Goal: Transaction & Acquisition: Book appointment/travel/reservation

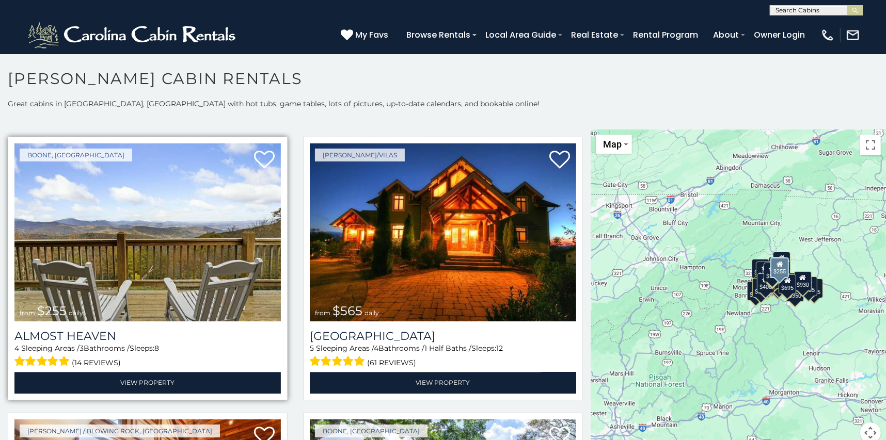
scroll to position [2270, 0]
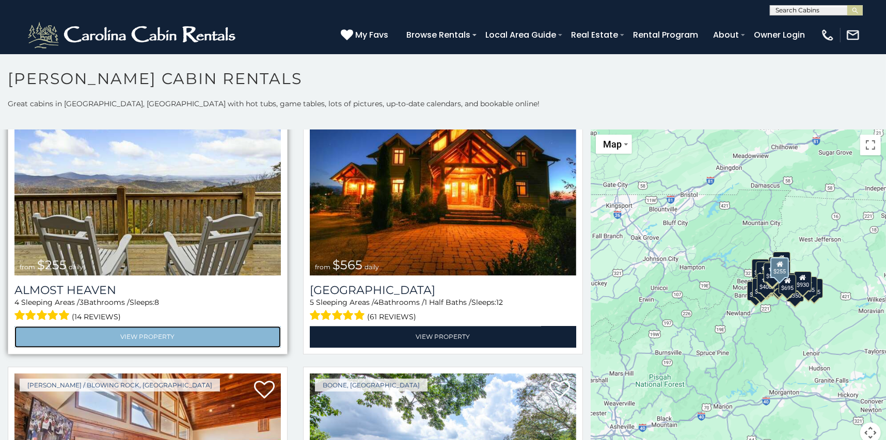
click at [234, 326] on link "View Property" at bounding box center [147, 336] width 266 height 21
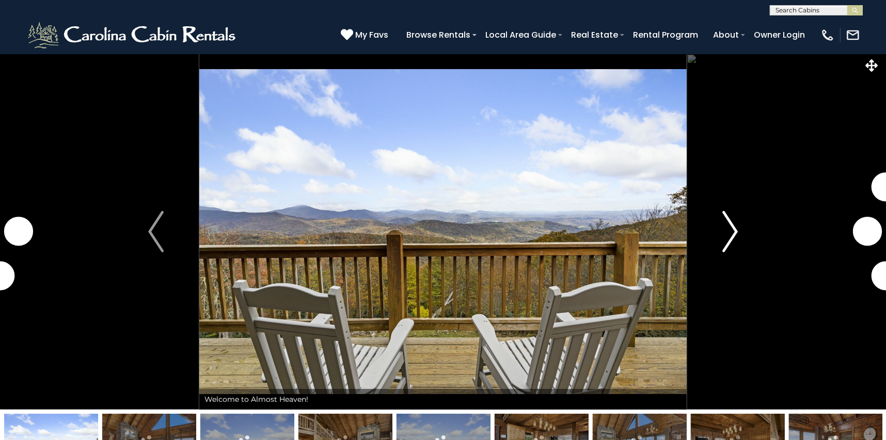
click at [733, 229] on img "Next" at bounding box center [729, 231] width 15 height 41
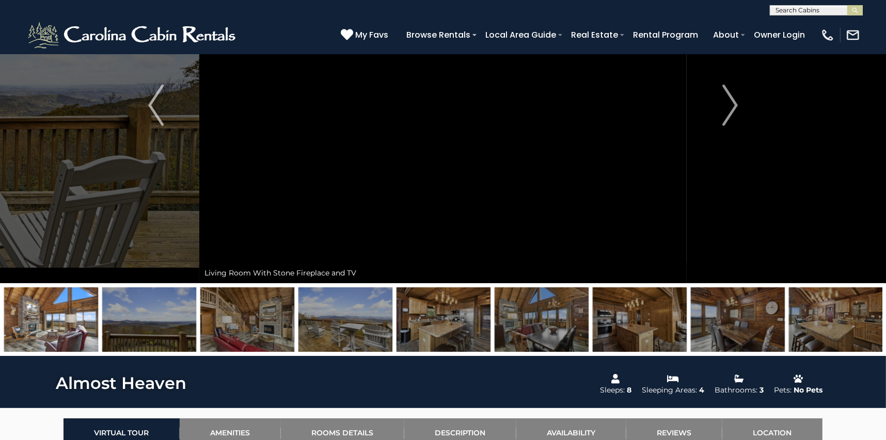
scroll to position [103, 0]
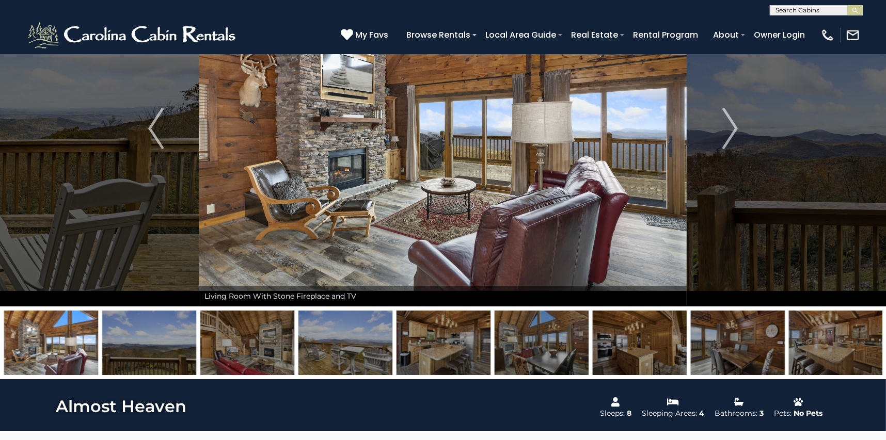
click at [231, 344] on img at bounding box center [247, 343] width 94 height 65
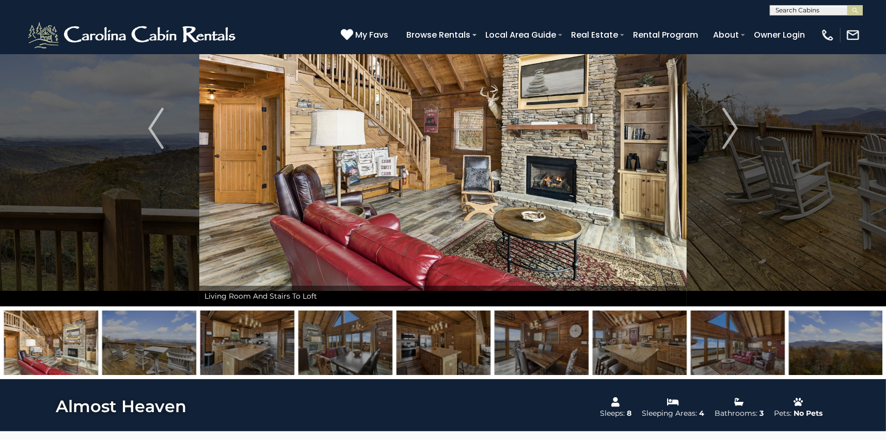
click at [242, 344] on img at bounding box center [247, 343] width 94 height 65
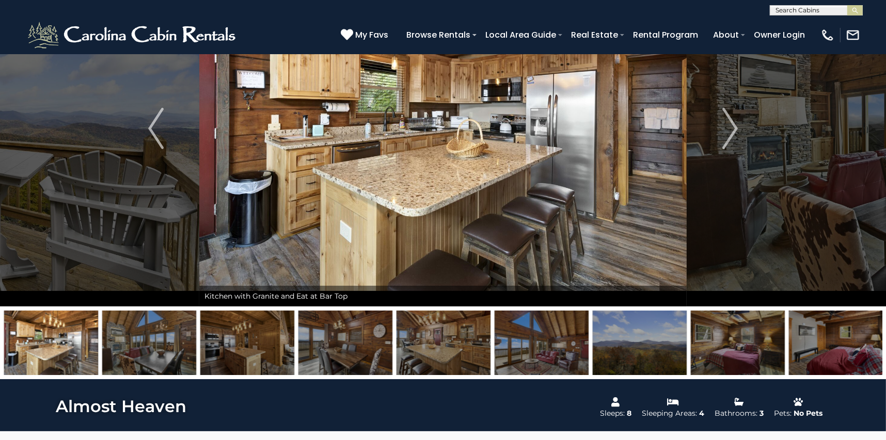
click at [347, 353] on img at bounding box center [345, 343] width 94 height 65
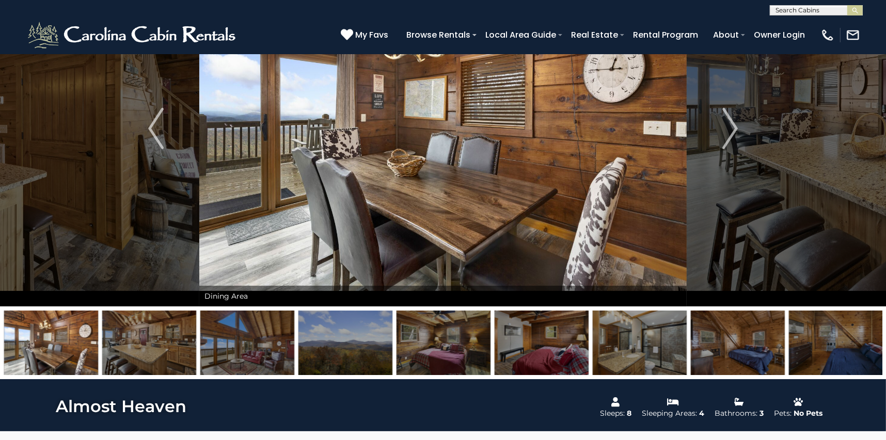
click at [435, 353] on img at bounding box center [443, 343] width 94 height 65
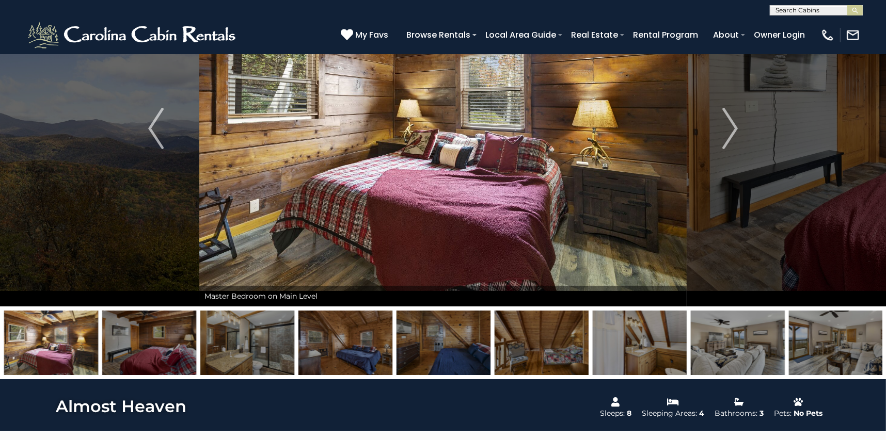
click at [352, 353] on img at bounding box center [345, 343] width 94 height 65
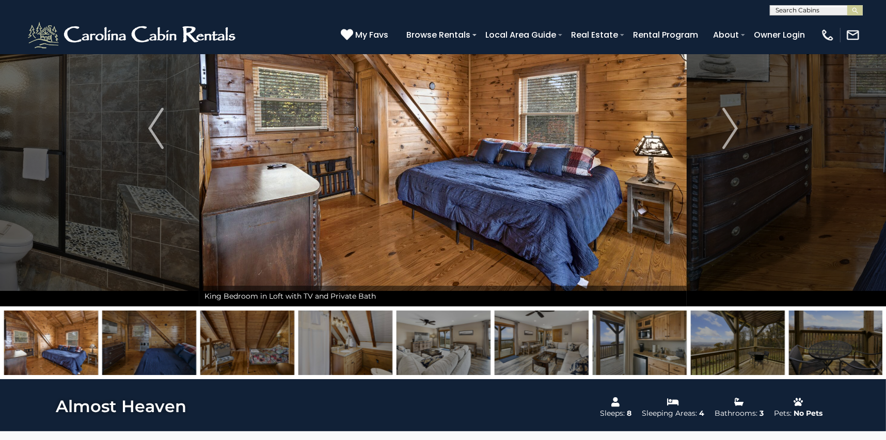
click at [73, 343] on img at bounding box center [51, 343] width 94 height 65
click at [143, 344] on img at bounding box center [149, 343] width 94 height 65
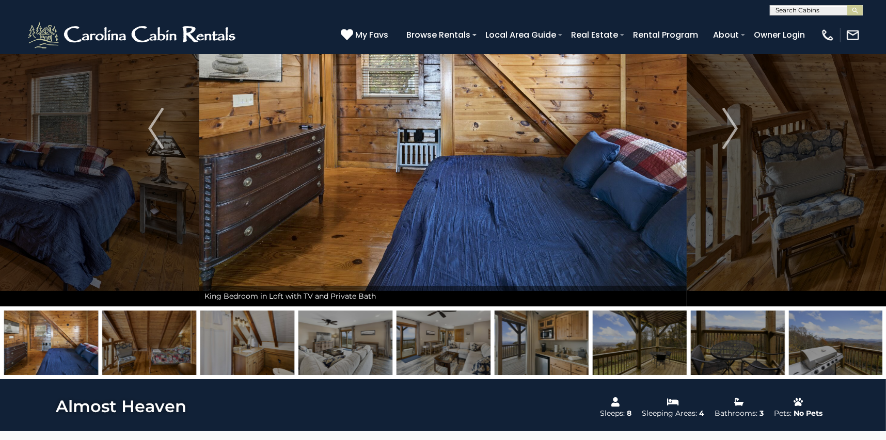
click at [183, 352] on img at bounding box center [149, 343] width 94 height 65
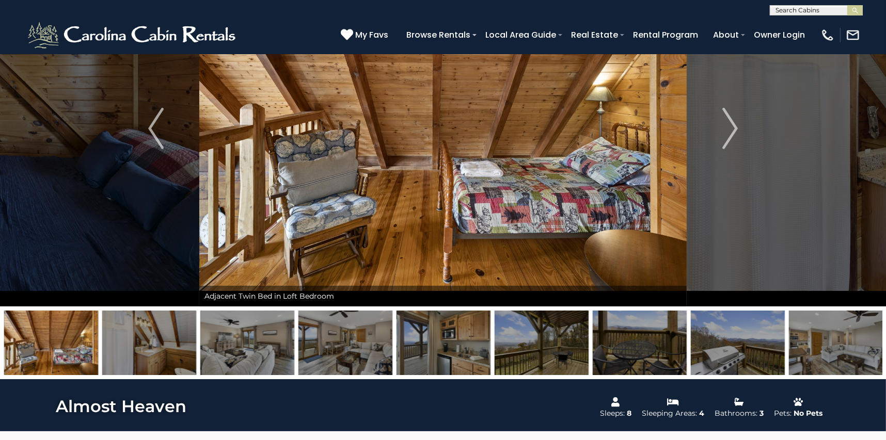
click at [238, 355] on img at bounding box center [247, 343] width 94 height 65
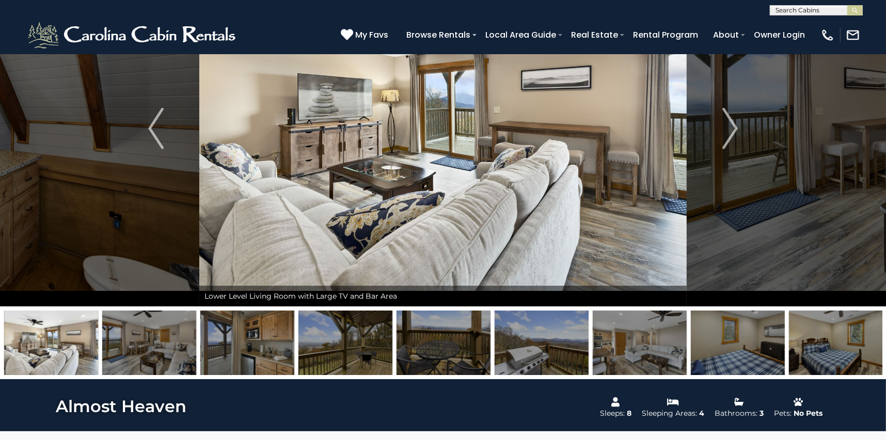
click at [332, 347] on img at bounding box center [345, 343] width 94 height 65
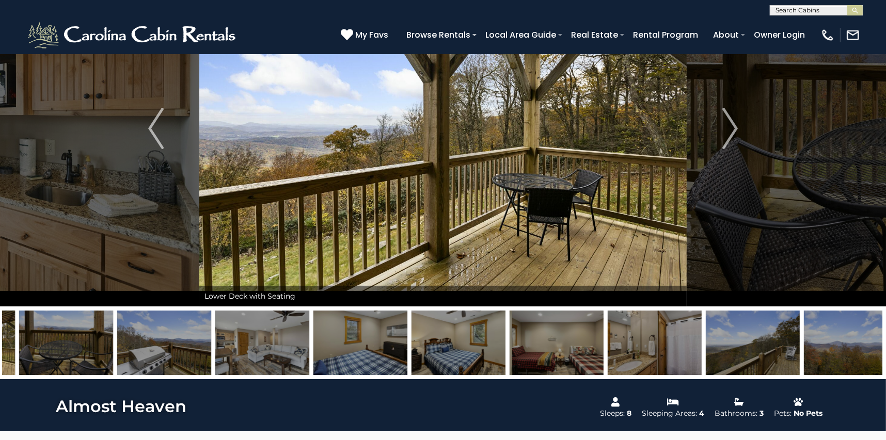
drag, startPoint x: 376, startPoint y: 351, endPoint x: 352, endPoint y: 361, distance: 26.2
click at [309, 361] on img at bounding box center [262, 343] width 94 height 65
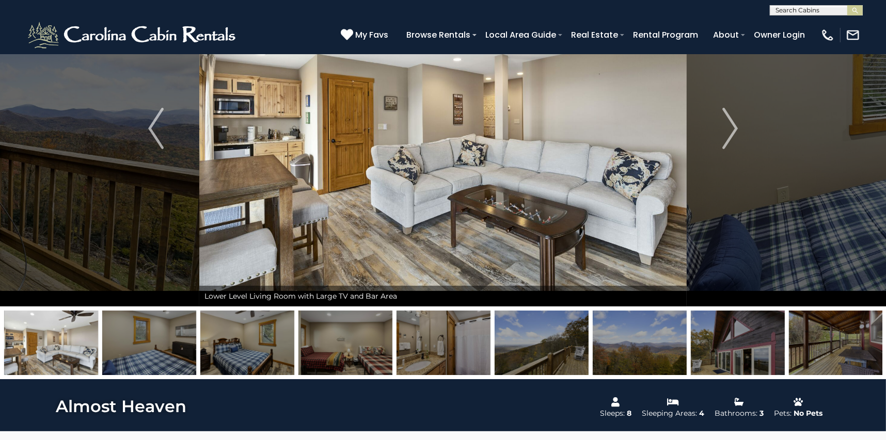
click at [121, 344] on img at bounding box center [149, 343] width 94 height 65
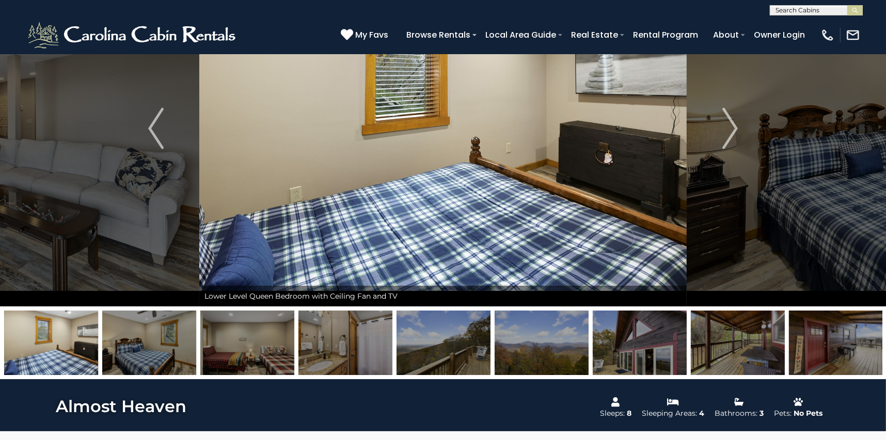
click at [249, 351] on img at bounding box center [247, 343] width 94 height 65
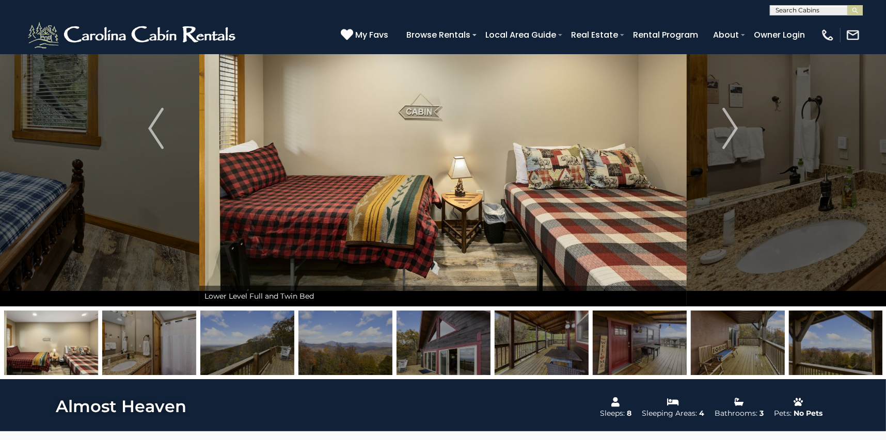
click at [429, 353] on img at bounding box center [443, 343] width 94 height 65
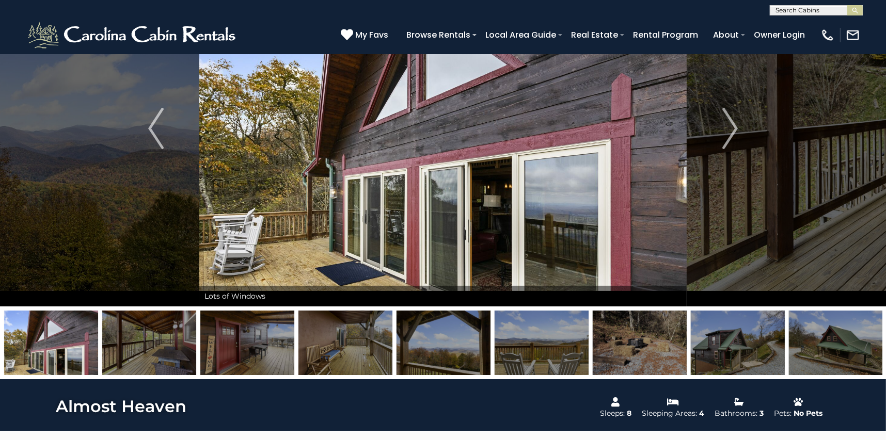
click at [364, 355] on img at bounding box center [345, 343] width 94 height 65
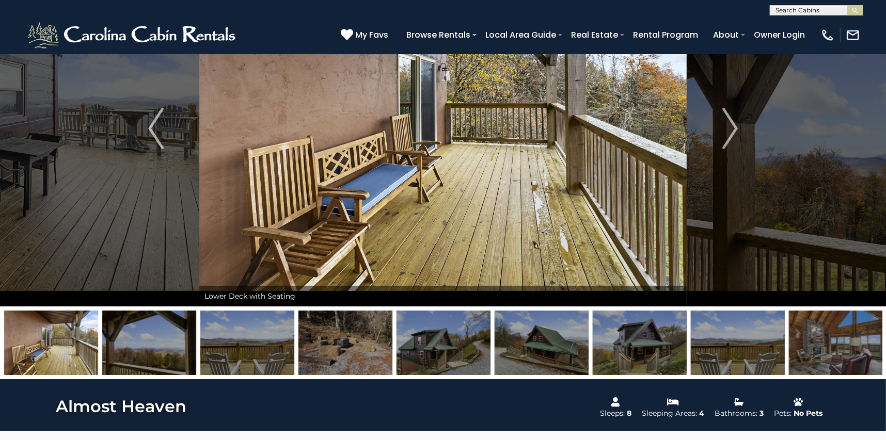
click at [376, 355] on img at bounding box center [345, 343] width 94 height 65
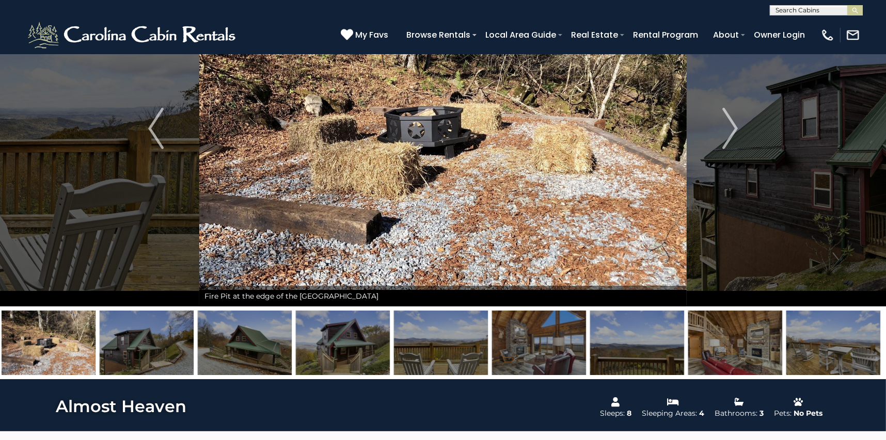
click at [336, 351] on img at bounding box center [343, 343] width 94 height 65
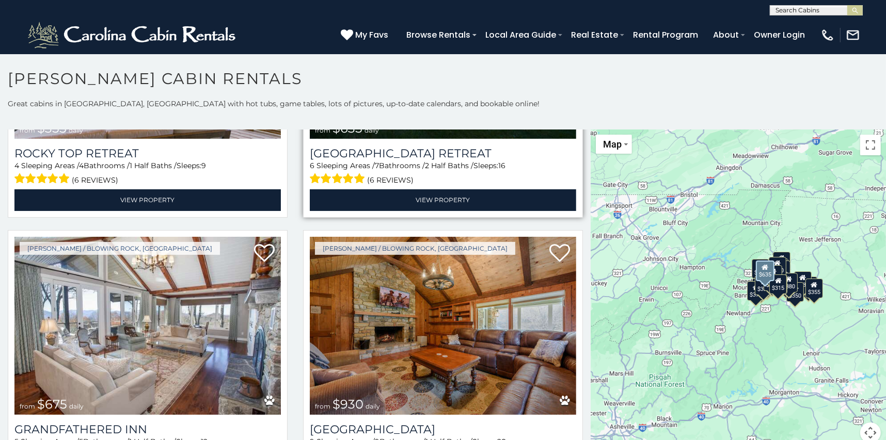
scroll to position [774, 0]
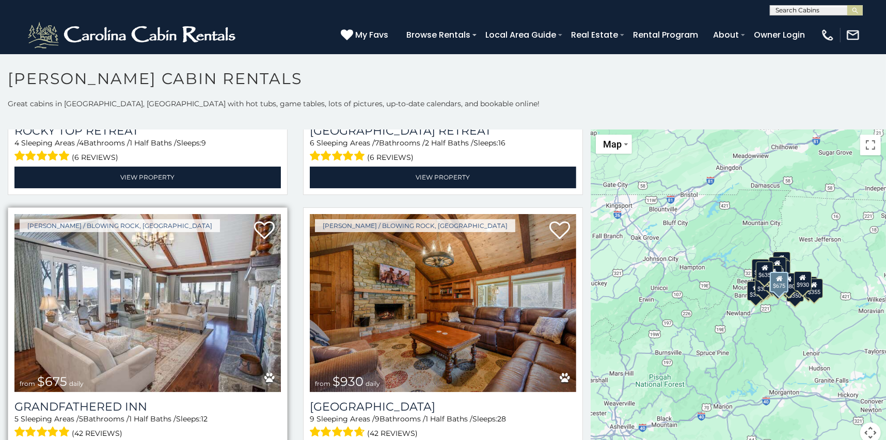
click at [223, 299] on img at bounding box center [147, 303] width 266 height 179
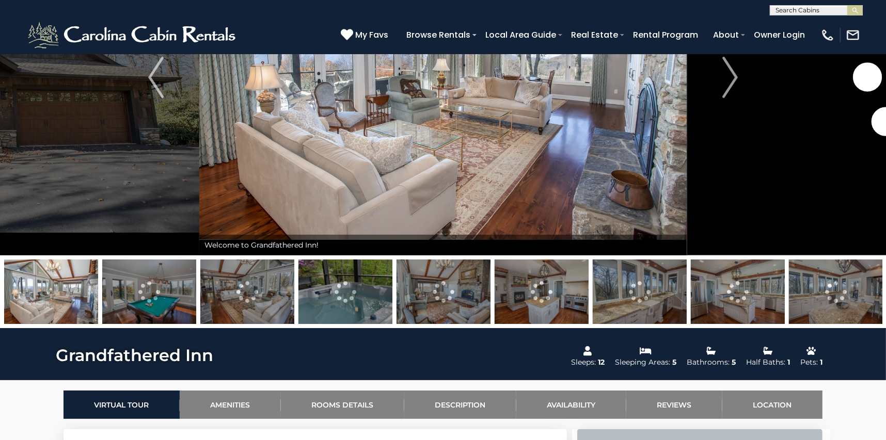
scroll to position [103, 0]
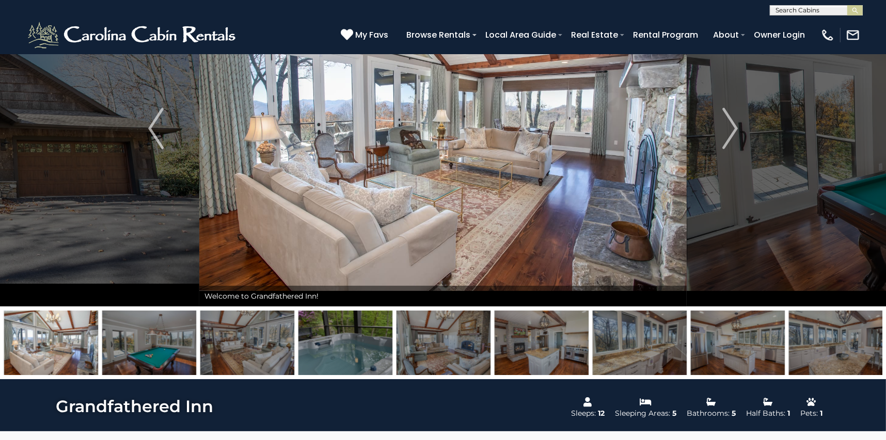
click at [141, 343] on img at bounding box center [149, 343] width 94 height 65
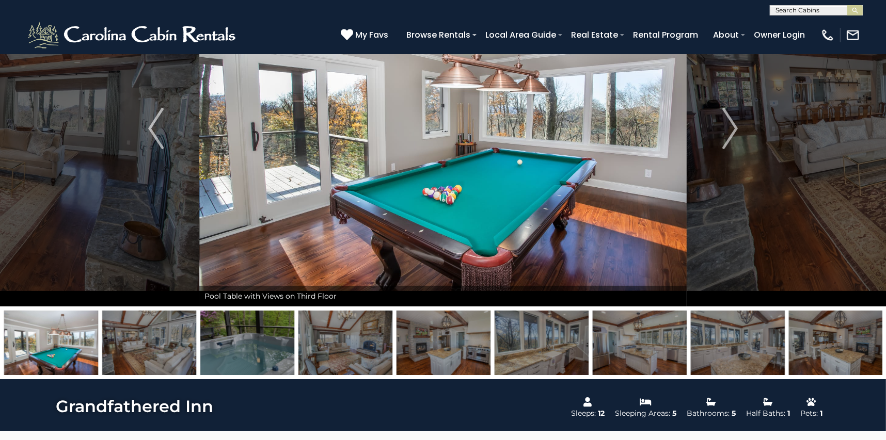
click at [234, 345] on img at bounding box center [247, 343] width 94 height 65
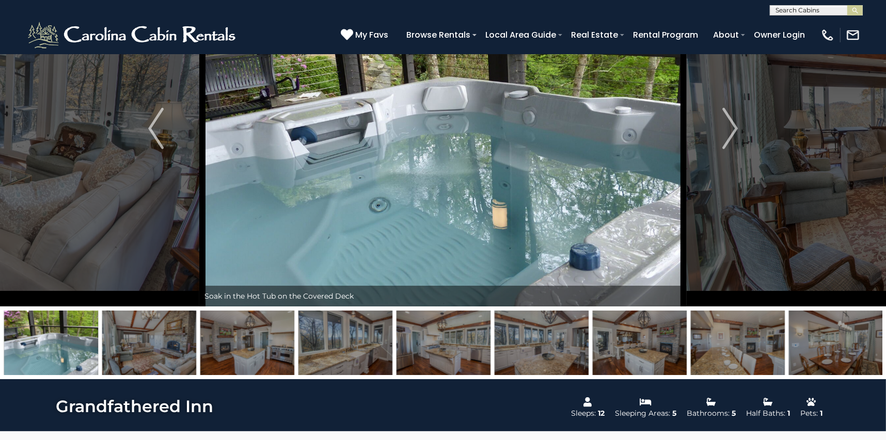
click at [146, 352] on img at bounding box center [149, 343] width 94 height 65
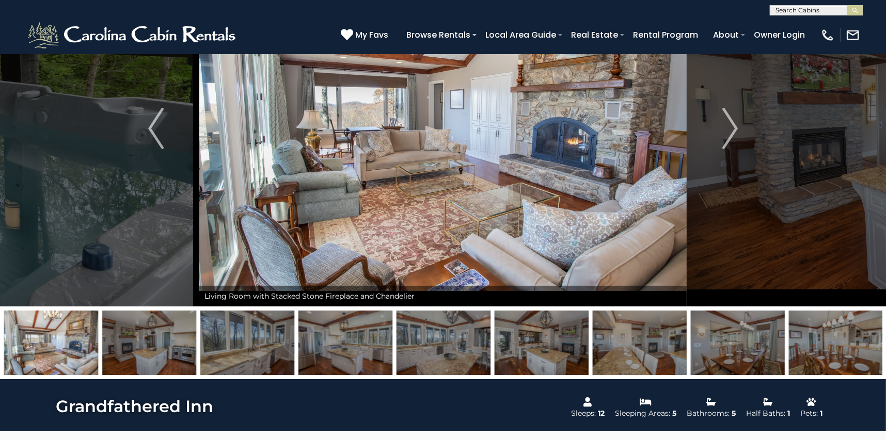
click at [142, 350] on img at bounding box center [149, 343] width 94 height 65
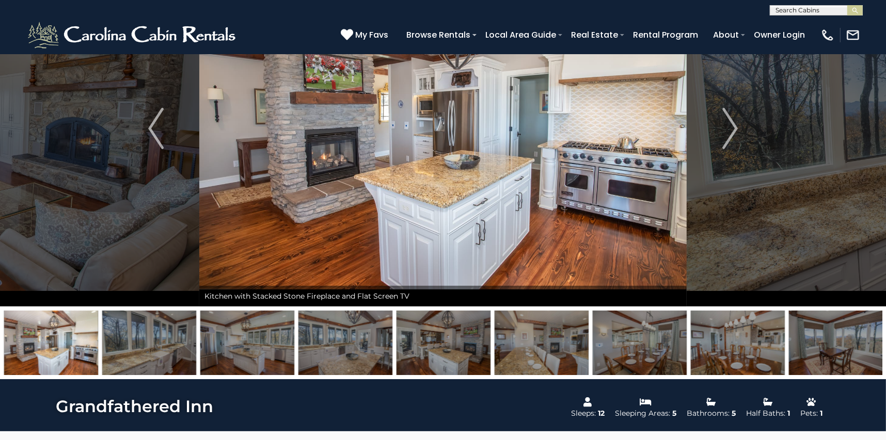
click at [148, 351] on img at bounding box center [149, 343] width 94 height 65
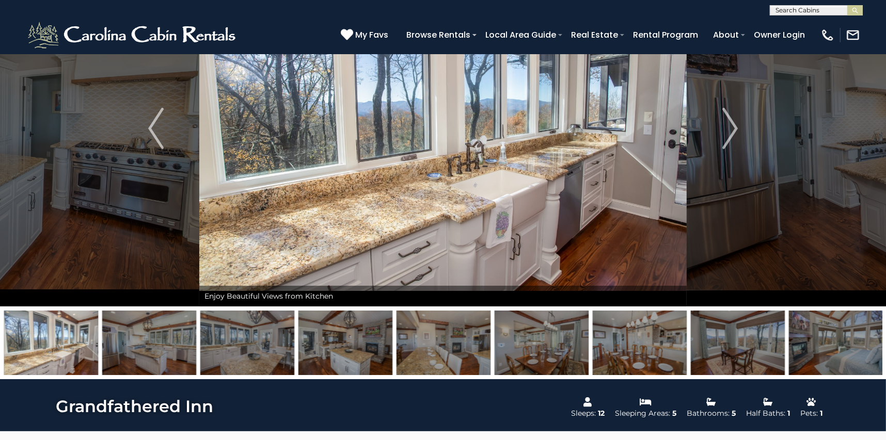
click at [158, 358] on img at bounding box center [149, 343] width 94 height 65
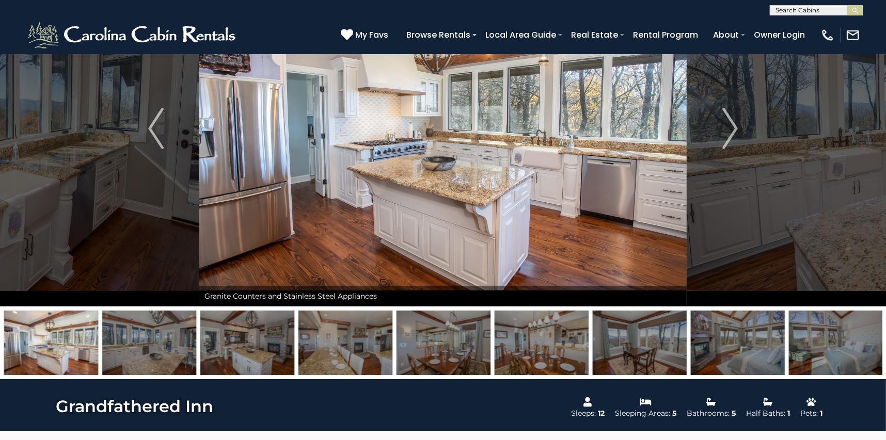
click at [228, 349] on img at bounding box center [247, 343] width 94 height 65
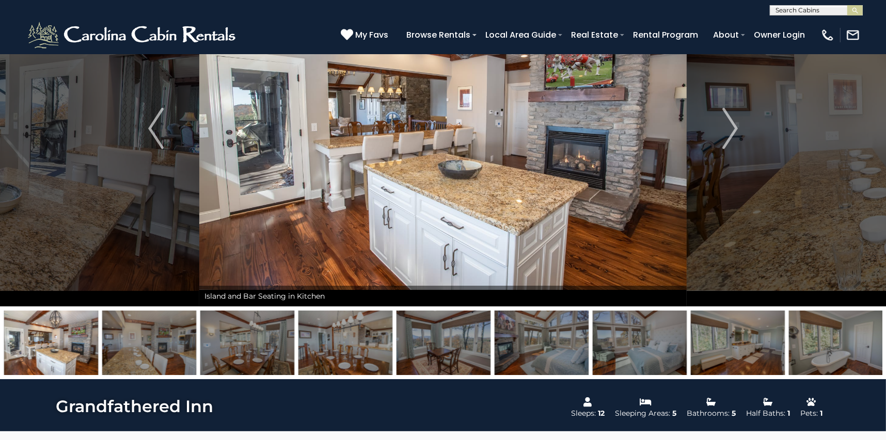
click at [232, 348] on img at bounding box center [247, 343] width 94 height 65
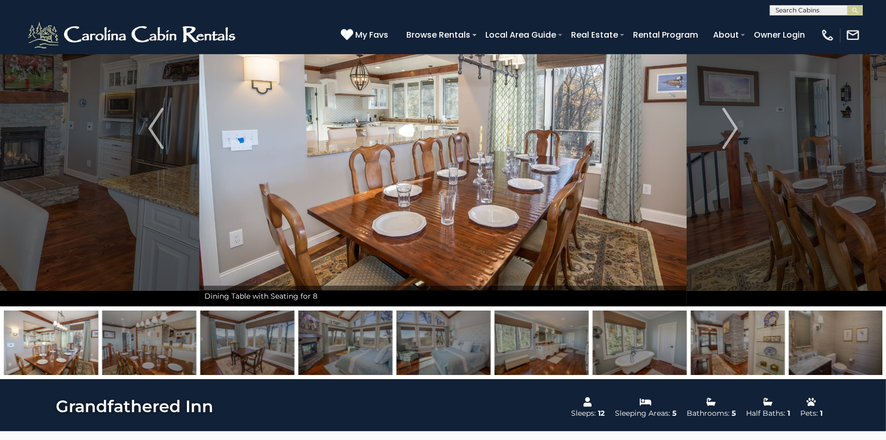
click at [67, 347] on img at bounding box center [51, 343] width 94 height 65
click at [124, 346] on img at bounding box center [149, 343] width 94 height 65
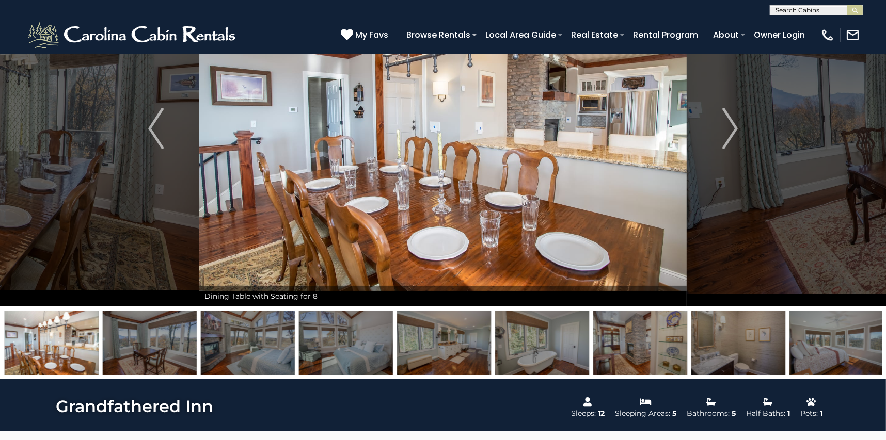
click at [125, 346] on img at bounding box center [150, 343] width 94 height 65
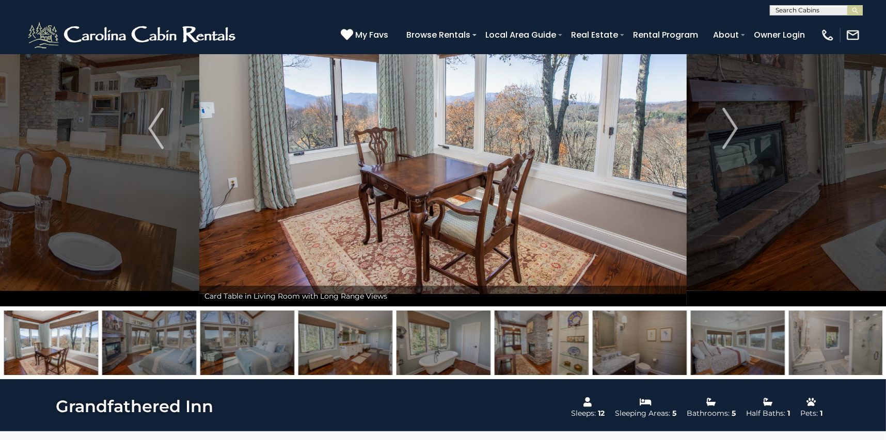
click at [144, 349] on img at bounding box center [149, 343] width 94 height 65
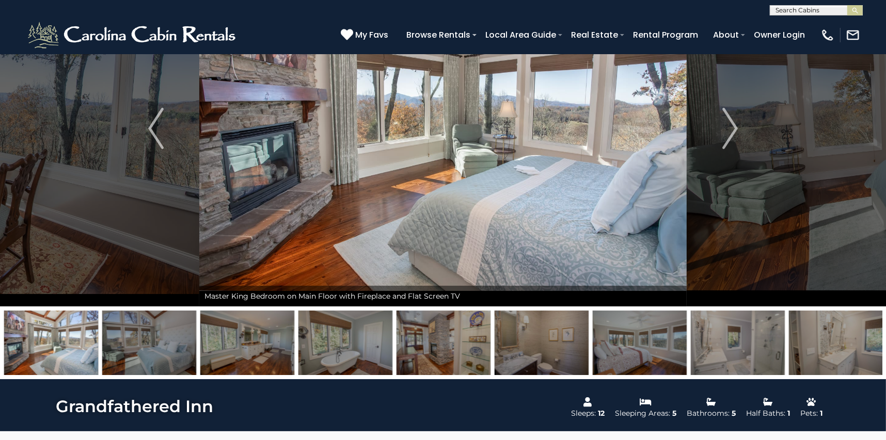
click at [144, 348] on img at bounding box center [149, 343] width 94 height 65
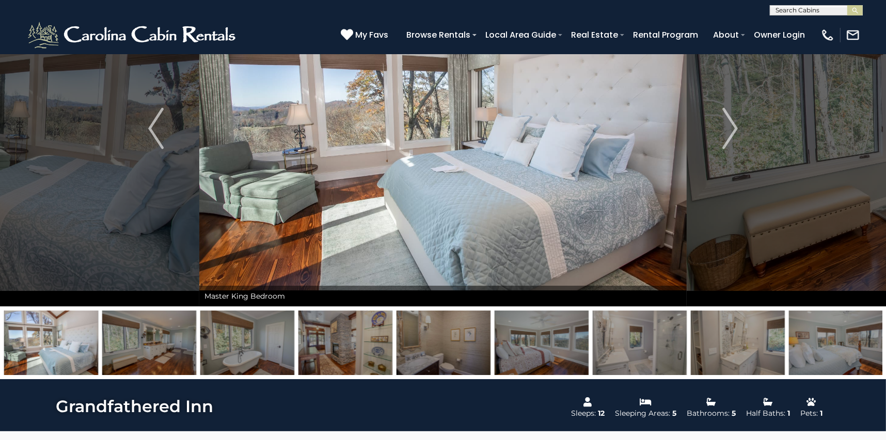
click at [142, 352] on img at bounding box center [149, 343] width 94 height 65
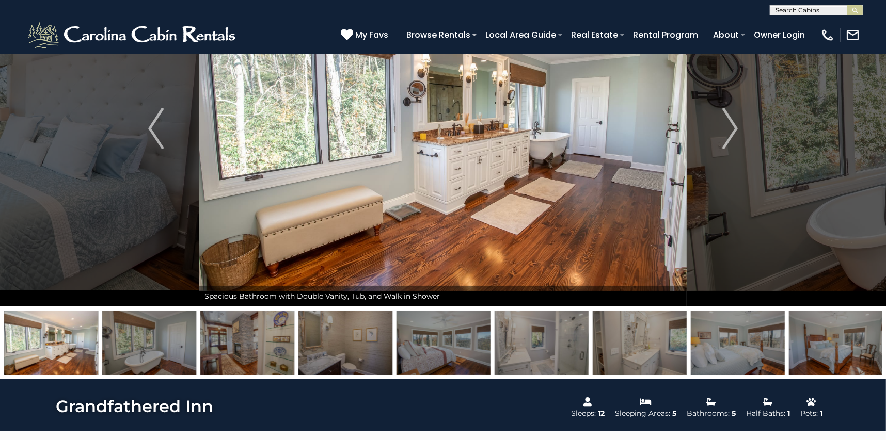
click at [130, 353] on img at bounding box center [149, 343] width 94 height 65
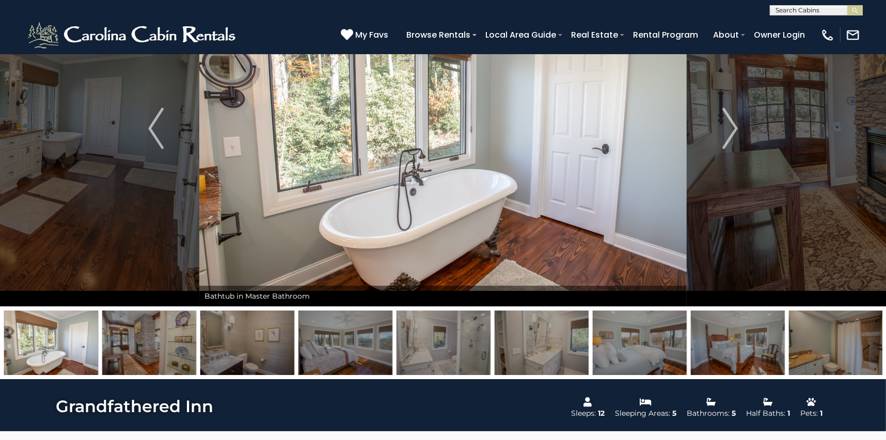
click at [134, 352] on img at bounding box center [149, 343] width 94 height 65
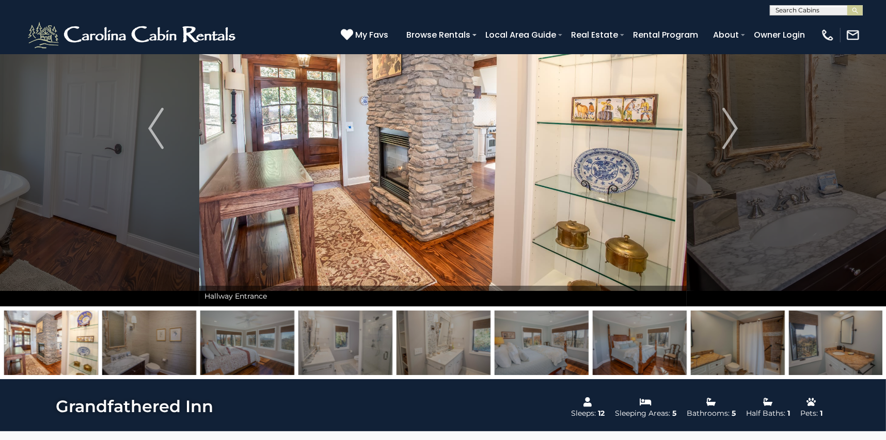
click at [143, 351] on img at bounding box center [149, 343] width 94 height 65
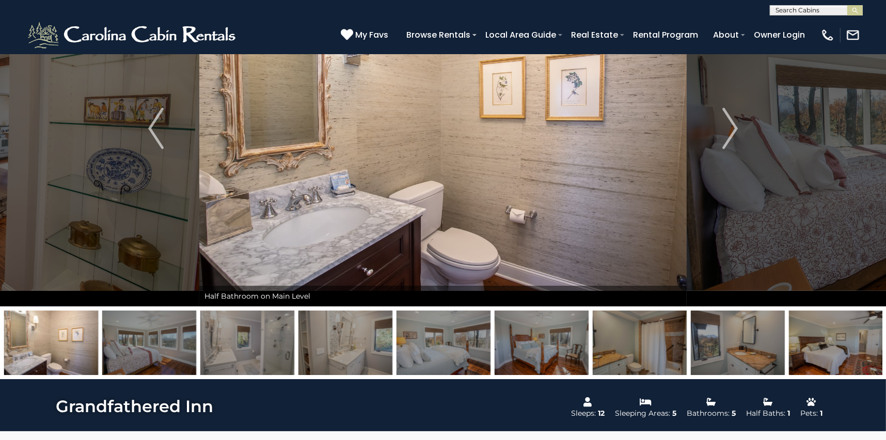
click at [134, 351] on img at bounding box center [149, 343] width 94 height 65
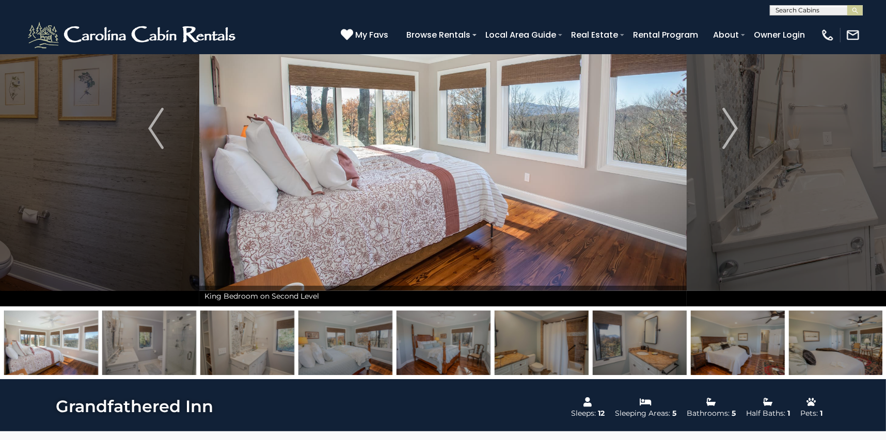
click at [142, 353] on img at bounding box center [149, 343] width 94 height 65
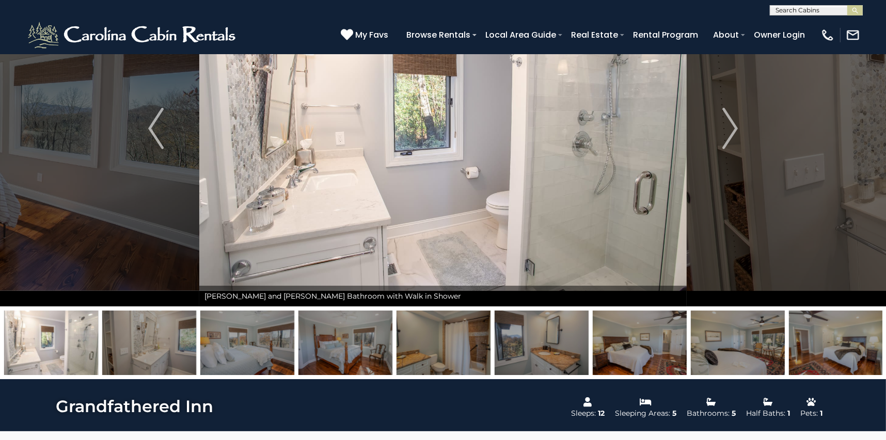
click at [141, 351] on img at bounding box center [149, 343] width 94 height 65
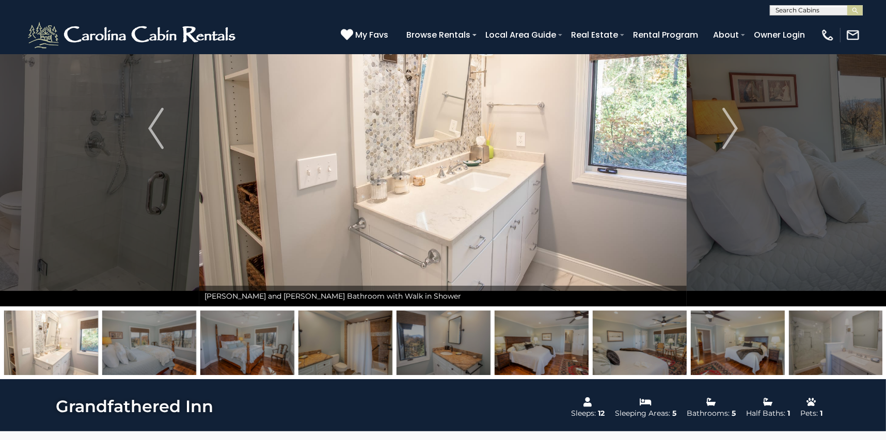
click at [141, 351] on img at bounding box center [149, 343] width 94 height 65
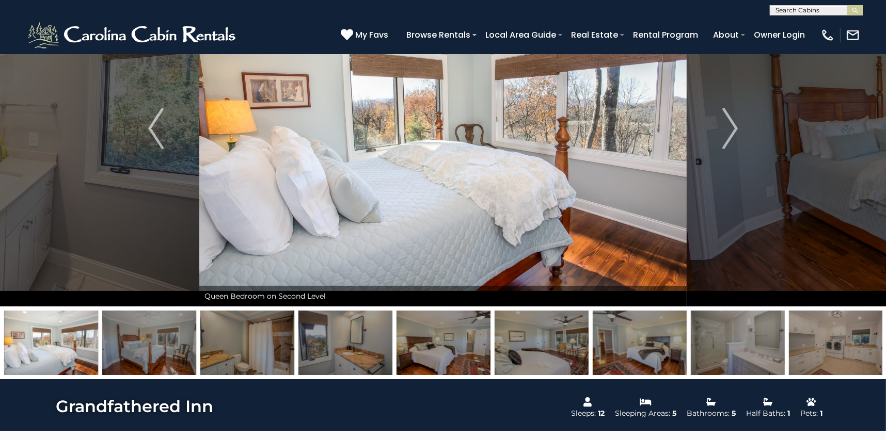
click at [235, 354] on img at bounding box center [247, 343] width 94 height 65
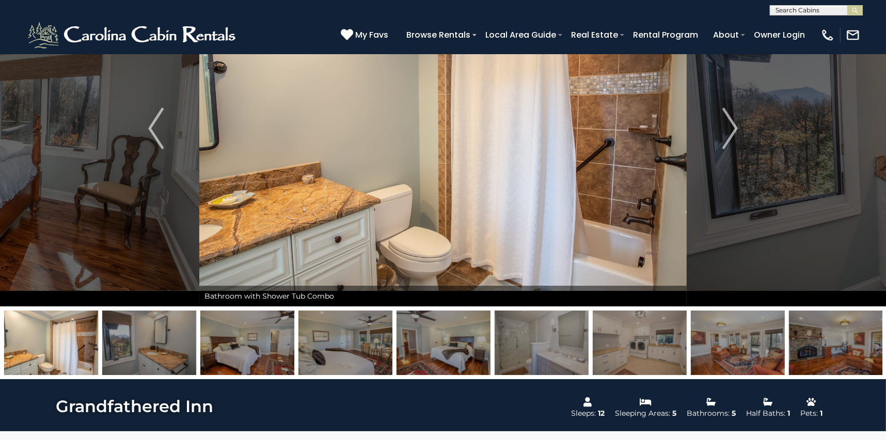
click at [237, 354] on img at bounding box center [247, 343] width 94 height 65
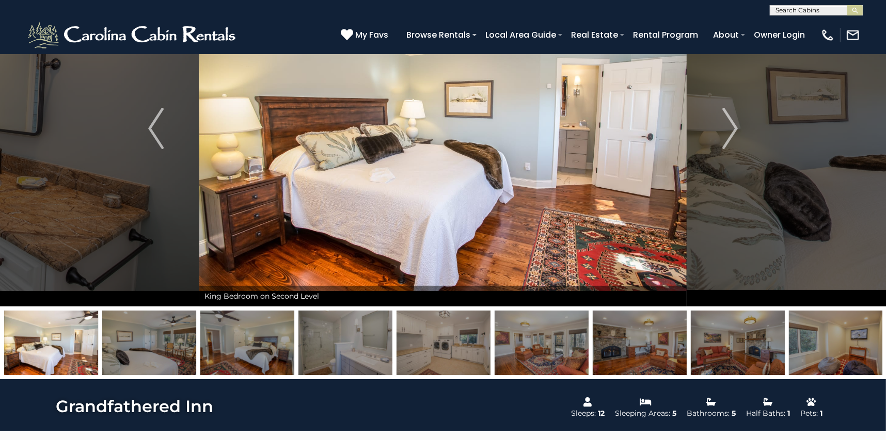
click at [239, 354] on img at bounding box center [247, 343] width 94 height 65
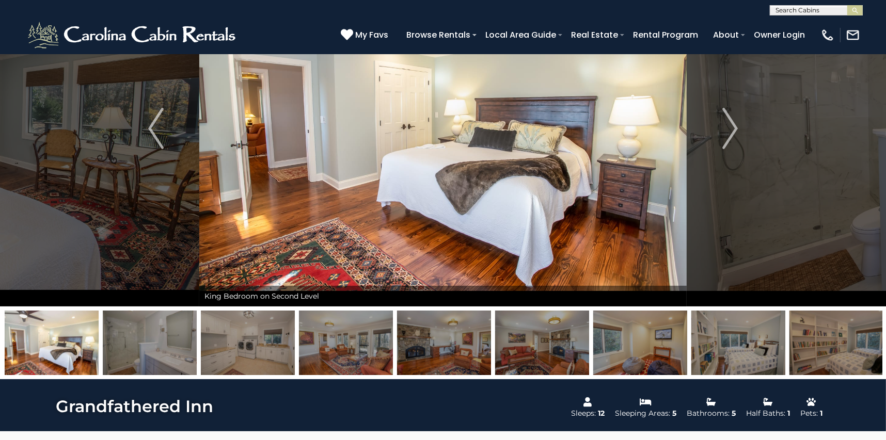
click at [242, 350] on img at bounding box center [248, 343] width 94 height 65
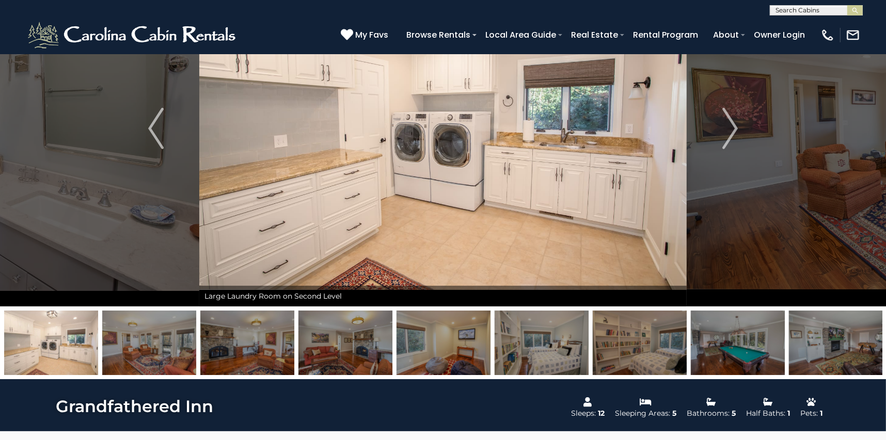
click at [246, 350] on img at bounding box center [247, 343] width 94 height 65
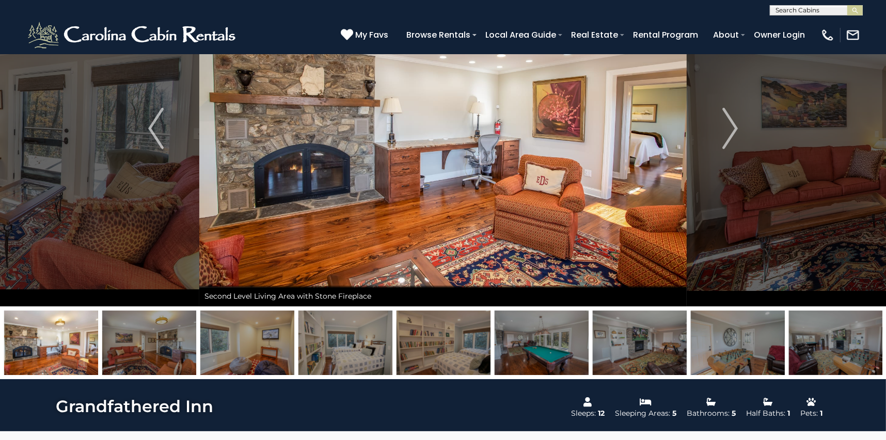
click at [164, 344] on img at bounding box center [149, 343] width 94 height 65
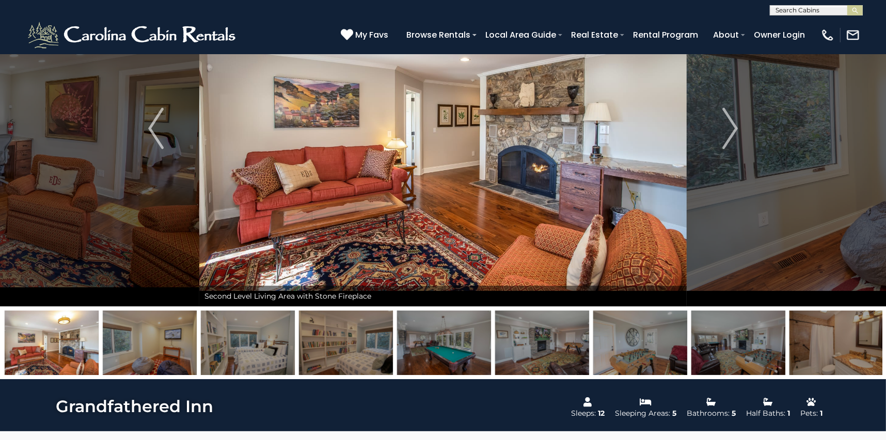
click at [170, 345] on img at bounding box center [150, 343] width 94 height 65
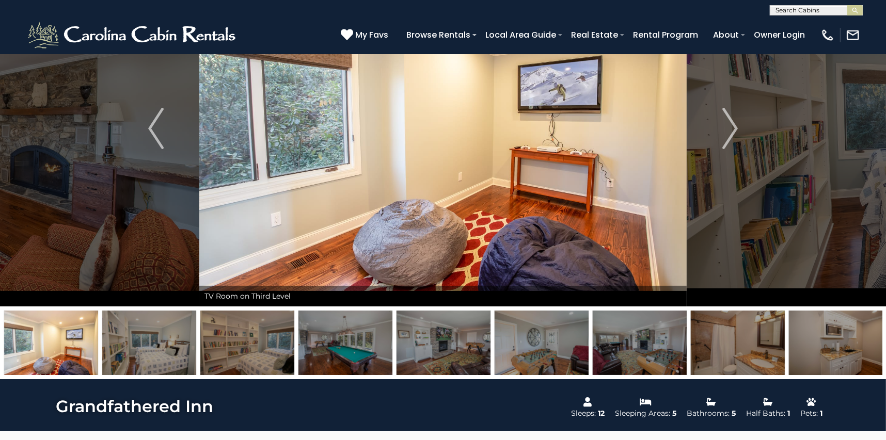
click at [168, 348] on img at bounding box center [149, 343] width 94 height 65
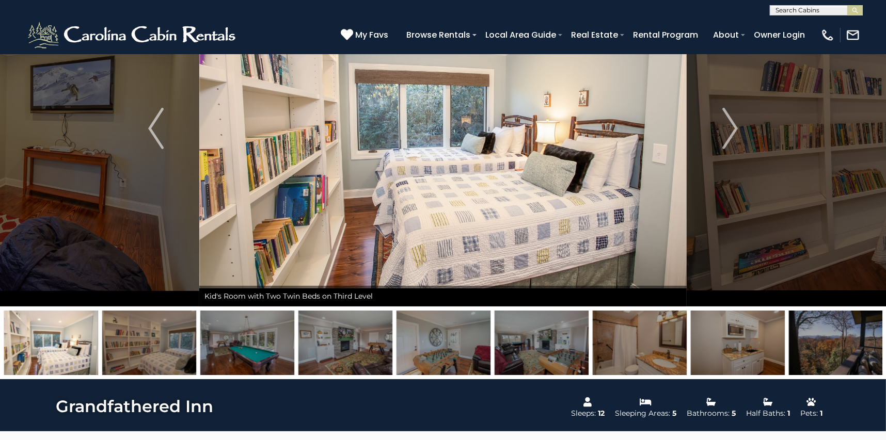
click at [163, 352] on img at bounding box center [149, 343] width 94 height 65
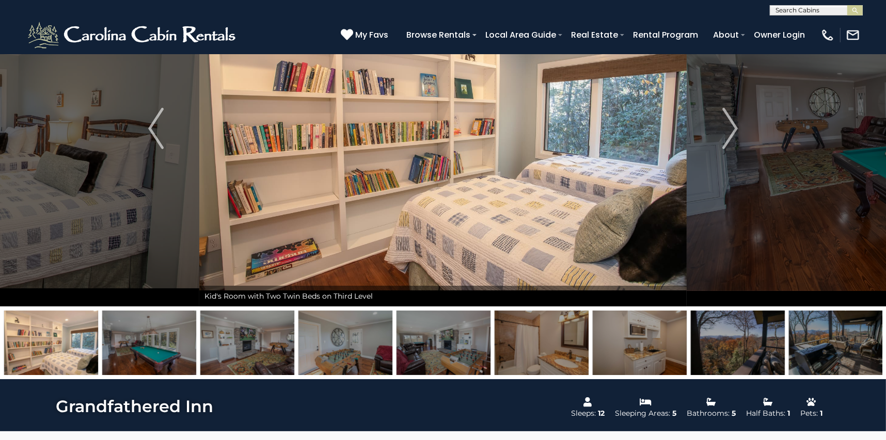
click at [165, 350] on img at bounding box center [149, 343] width 94 height 65
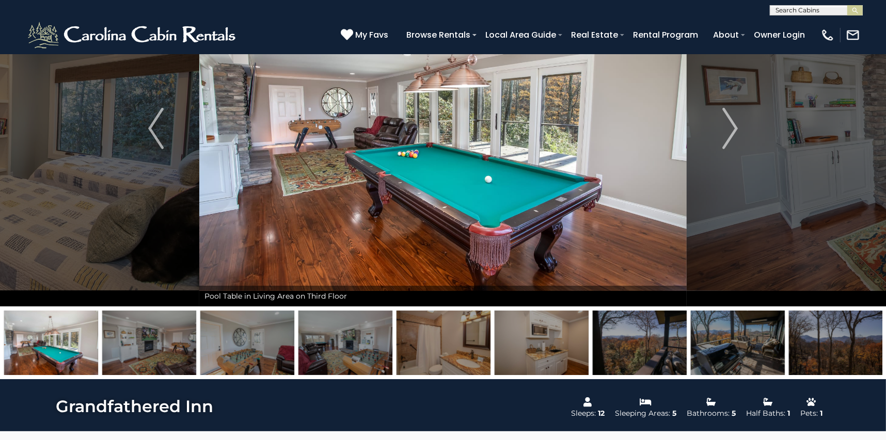
click at [176, 346] on img at bounding box center [149, 343] width 94 height 65
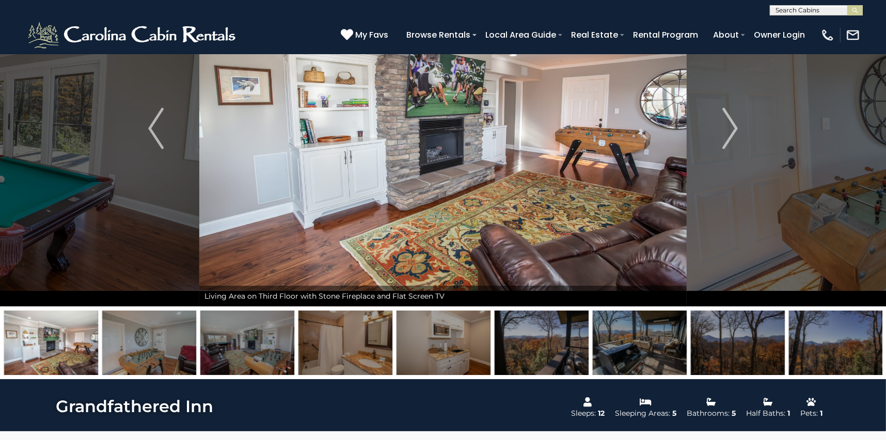
click at [255, 337] on img at bounding box center [247, 343] width 94 height 65
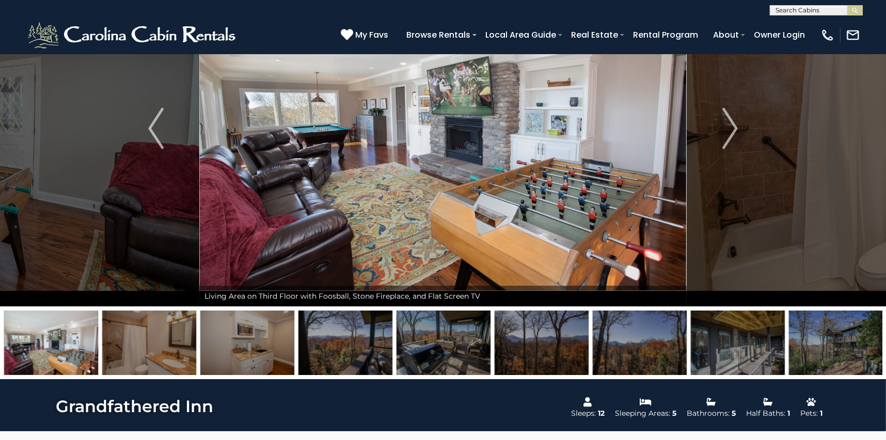
click at [194, 353] on img at bounding box center [149, 343] width 94 height 65
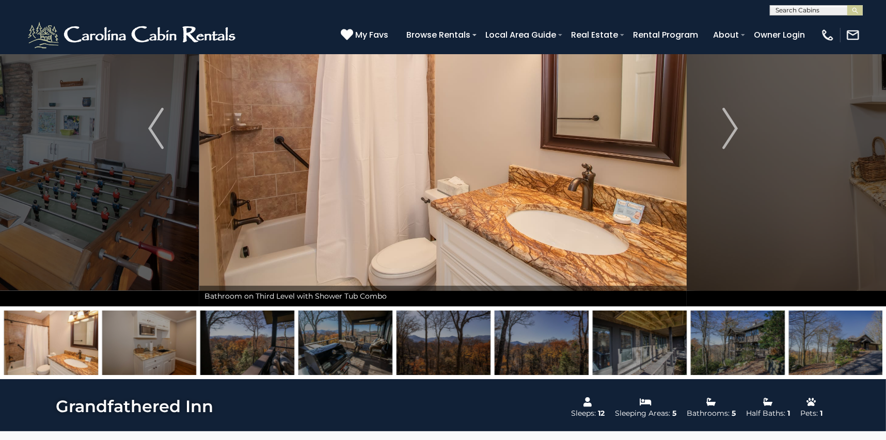
click at [243, 358] on img at bounding box center [247, 343] width 94 height 65
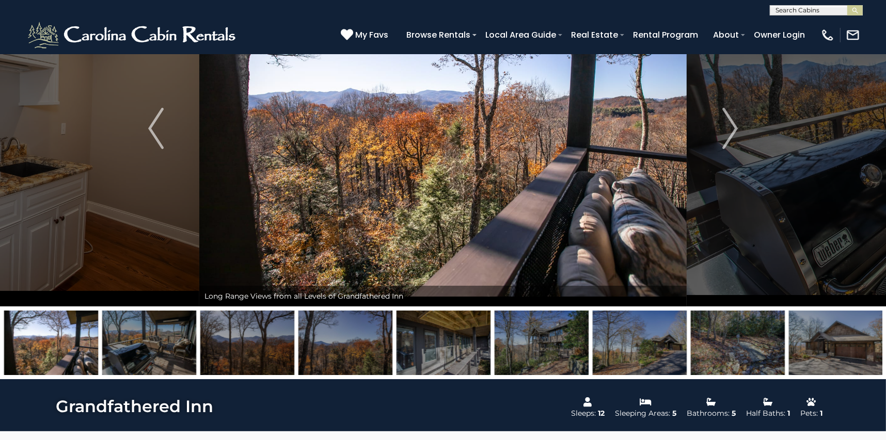
click at [176, 345] on img at bounding box center [149, 343] width 94 height 65
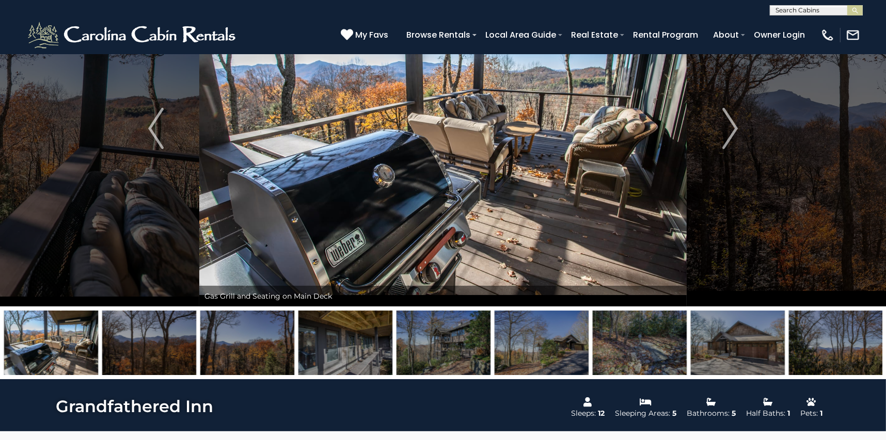
click at [160, 346] on img at bounding box center [149, 343] width 94 height 65
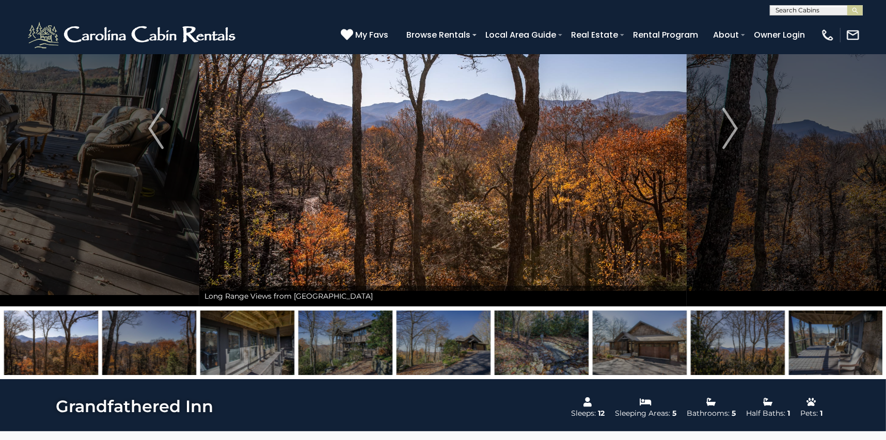
click at [231, 350] on img at bounding box center [247, 343] width 94 height 65
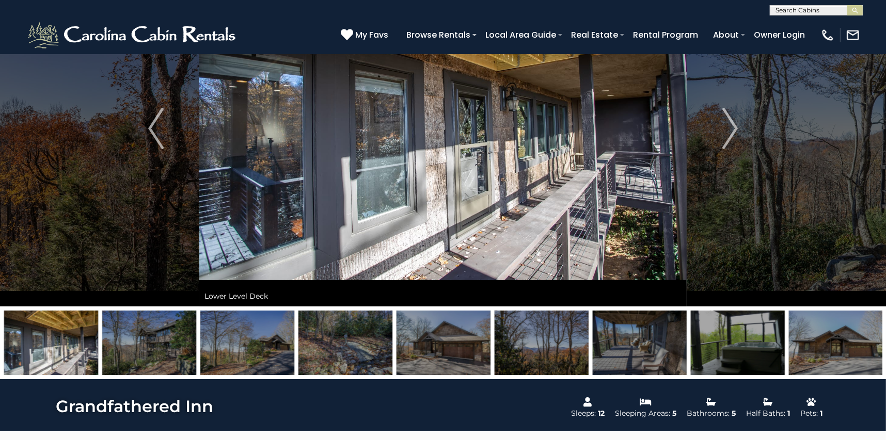
click at [176, 353] on img at bounding box center [149, 343] width 94 height 65
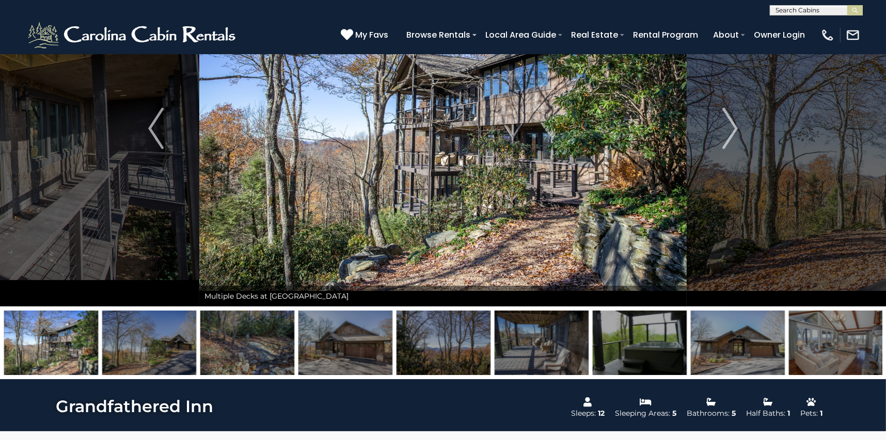
click at [166, 349] on img at bounding box center [149, 343] width 94 height 65
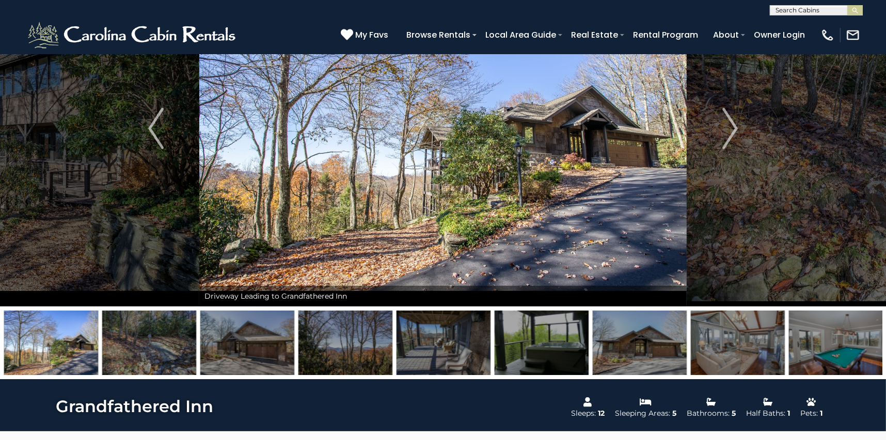
click at [161, 351] on img at bounding box center [149, 343] width 94 height 65
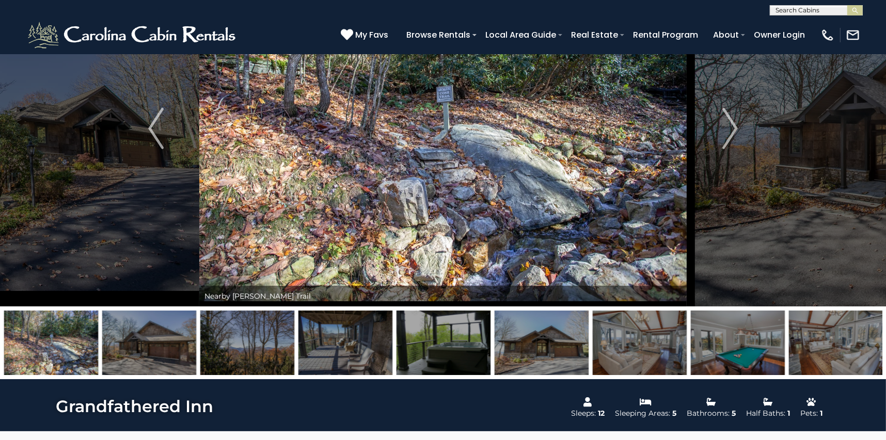
click at [151, 355] on img at bounding box center [149, 343] width 94 height 65
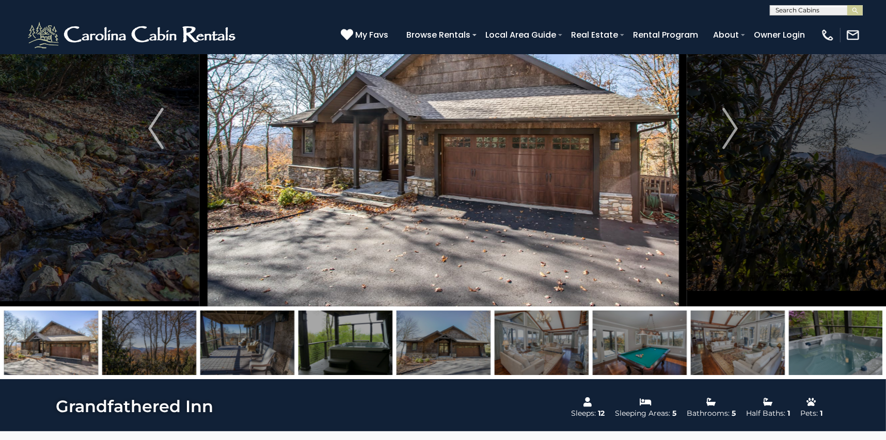
click at [141, 353] on img at bounding box center [149, 343] width 94 height 65
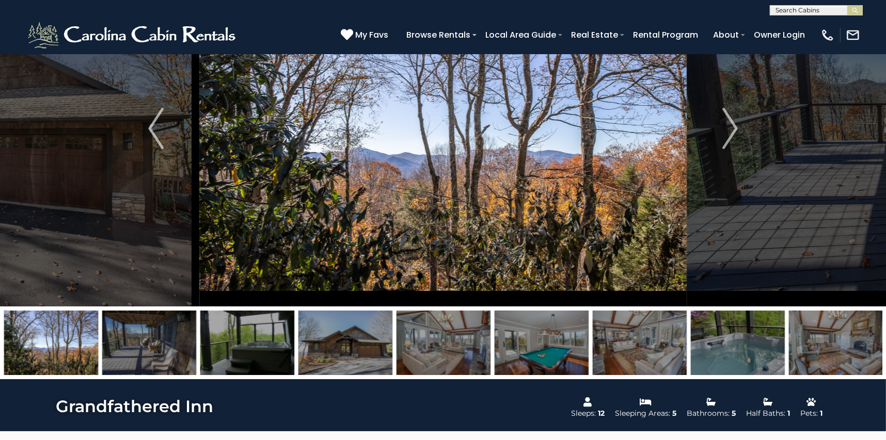
click at [145, 353] on img at bounding box center [149, 343] width 94 height 65
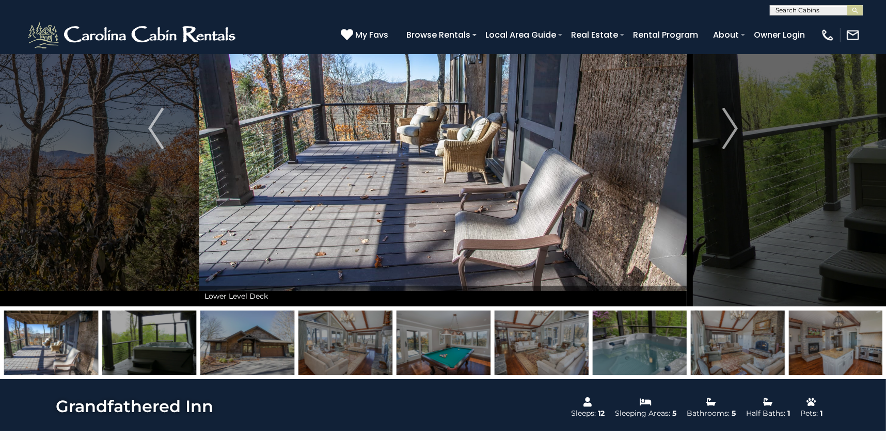
click at [145, 353] on img at bounding box center [149, 343] width 94 height 65
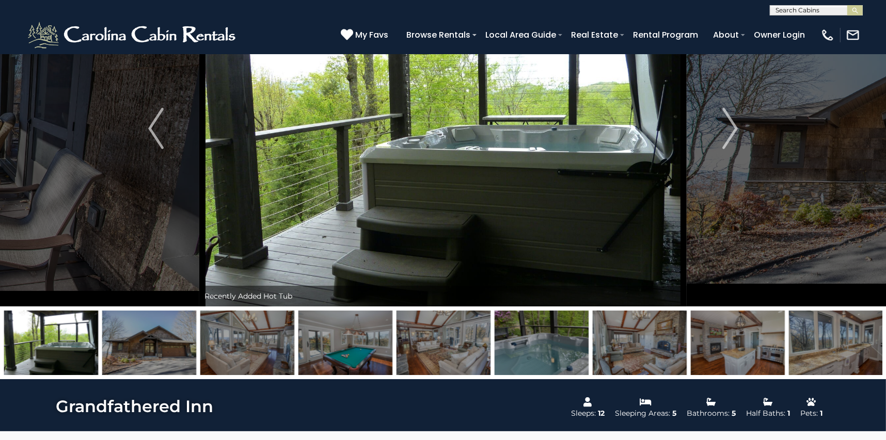
drag, startPoint x: 145, startPoint y: 353, endPoint x: 151, endPoint y: 354, distance: 6.3
click at [146, 353] on img at bounding box center [149, 343] width 94 height 65
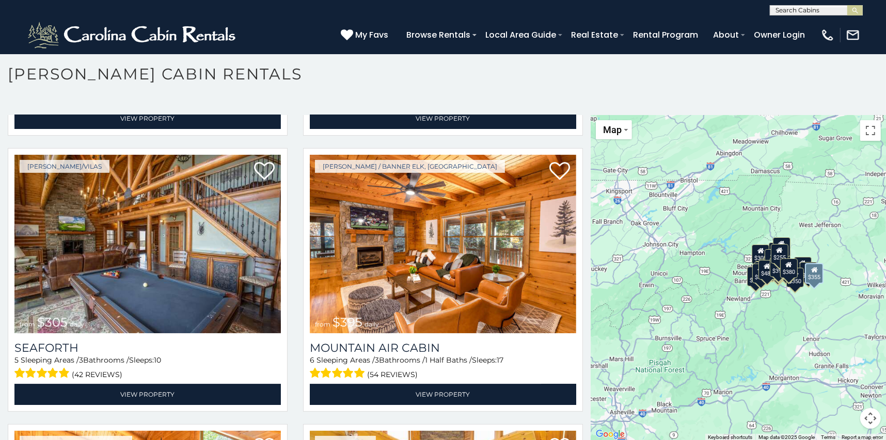
scroll to position [3303, 0]
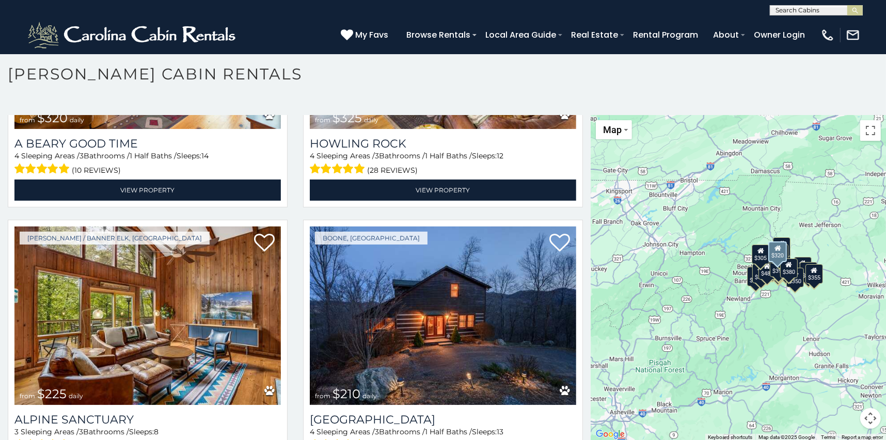
scroll to position [3794, 0]
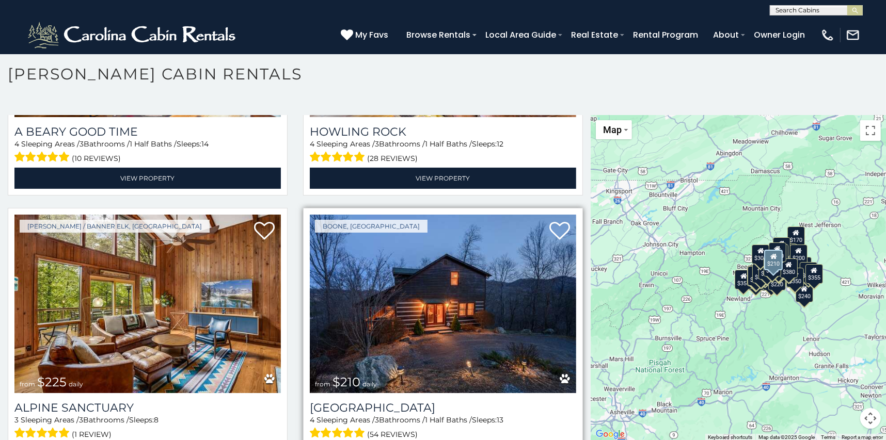
click at [396, 301] on img at bounding box center [443, 304] width 266 height 179
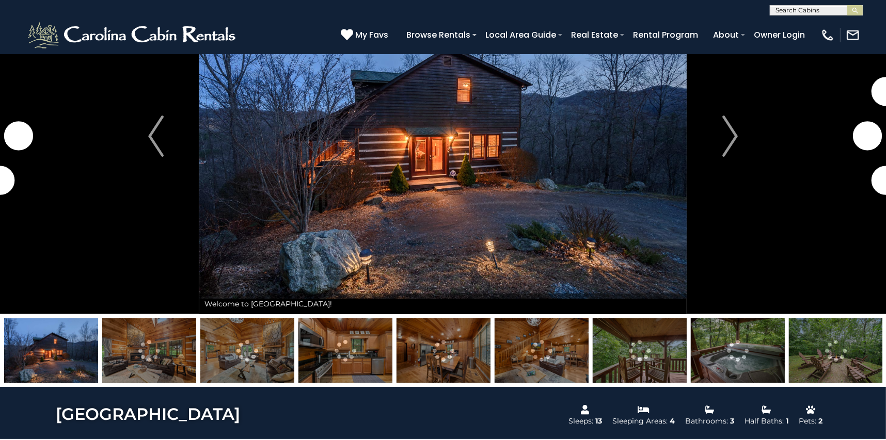
scroll to position [103, 0]
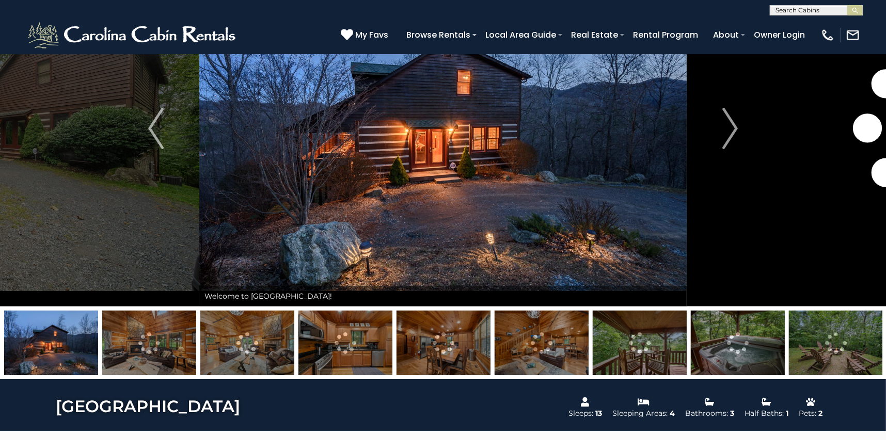
click at [147, 343] on img at bounding box center [149, 343] width 94 height 65
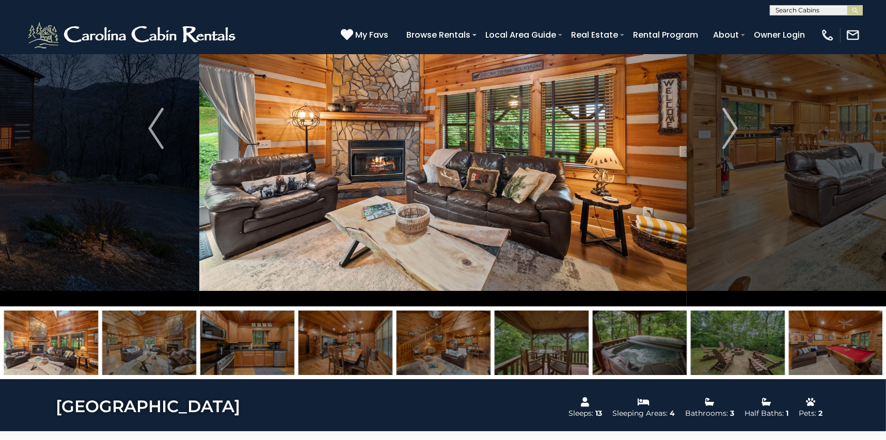
click at [147, 345] on img at bounding box center [149, 343] width 94 height 65
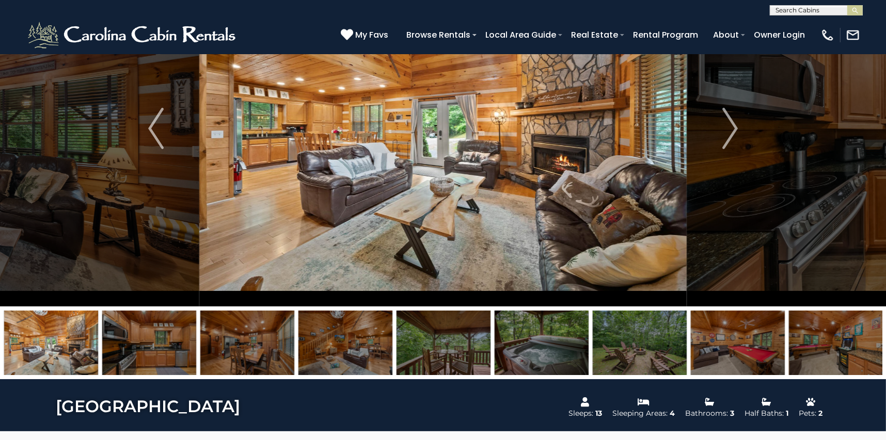
click at [127, 355] on img at bounding box center [149, 343] width 94 height 65
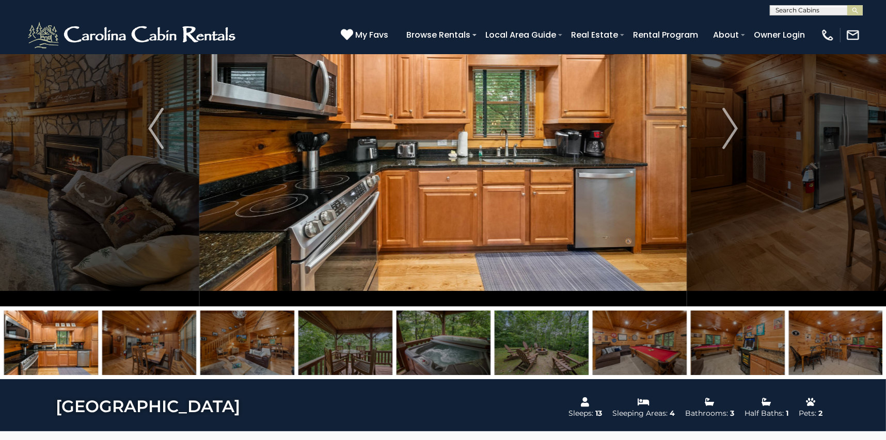
click at [125, 356] on img at bounding box center [149, 343] width 94 height 65
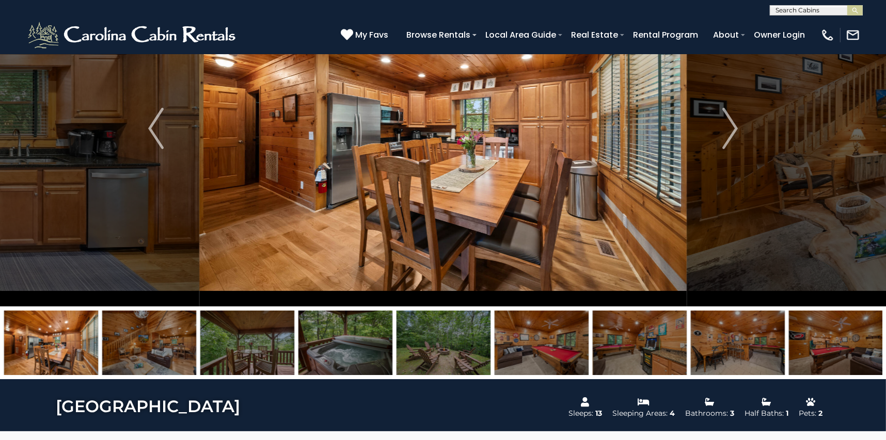
click at [123, 356] on img at bounding box center [149, 343] width 94 height 65
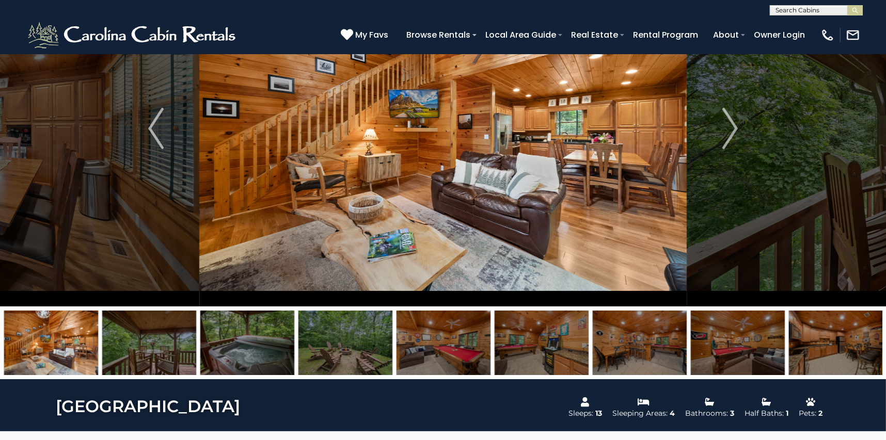
click at [135, 356] on img at bounding box center [149, 343] width 94 height 65
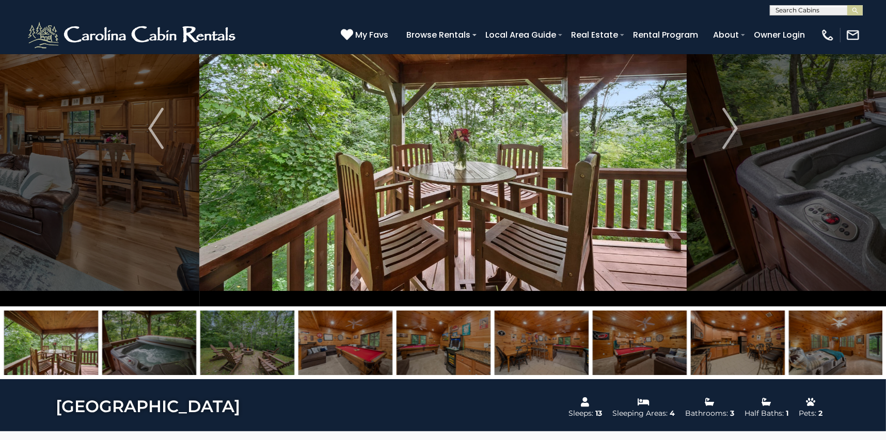
click at [136, 356] on img at bounding box center [149, 343] width 94 height 65
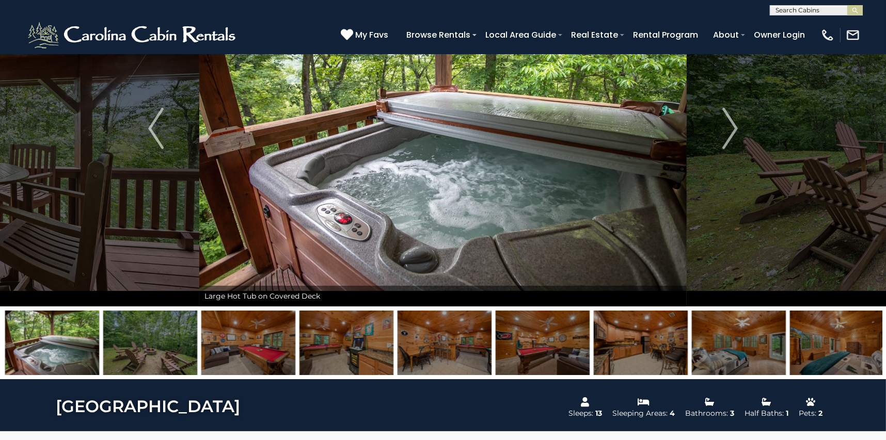
click at [137, 355] on img at bounding box center [150, 343] width 94 height 65
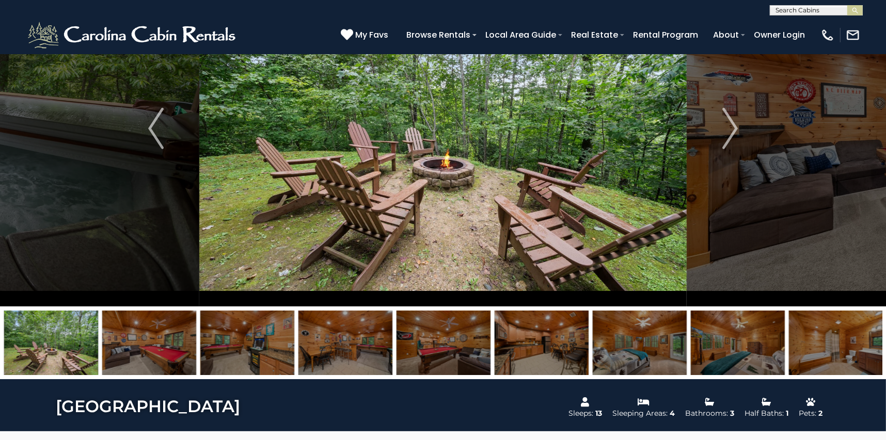
click at [139, 355] on img at bounding box center [149, 343] width 94 height 65
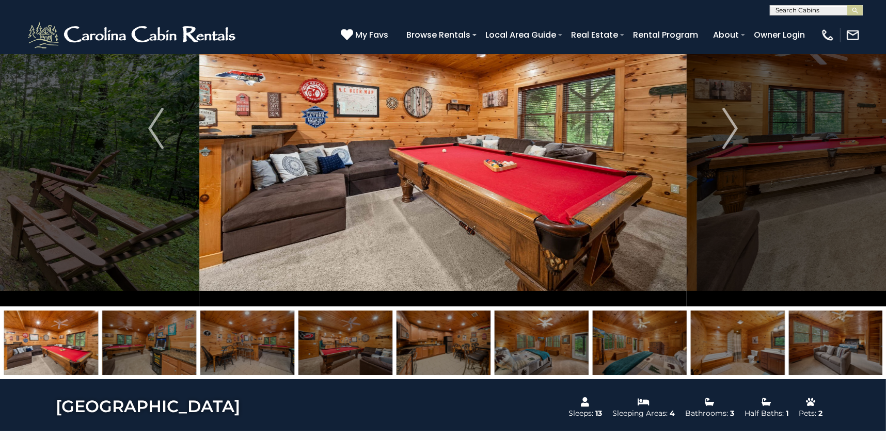
click at [143, 348] on img at bounding box center [149, 343] width 94 height 65
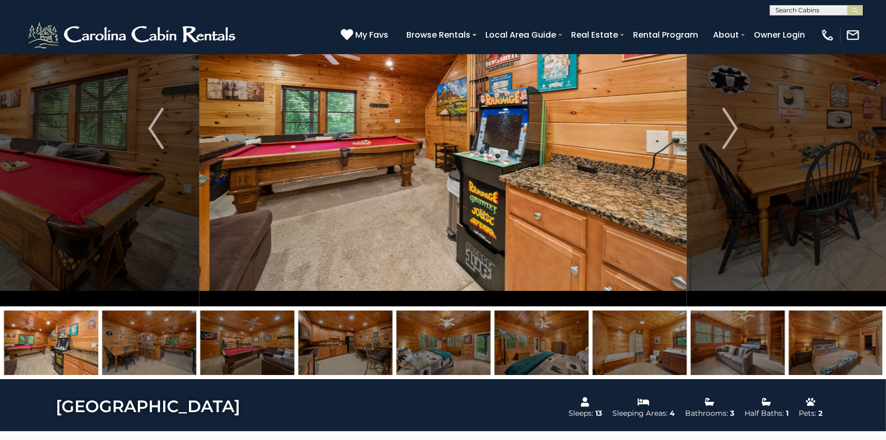
click at [141, 351] on img at bounding box center [149, 343] width 94 height 65
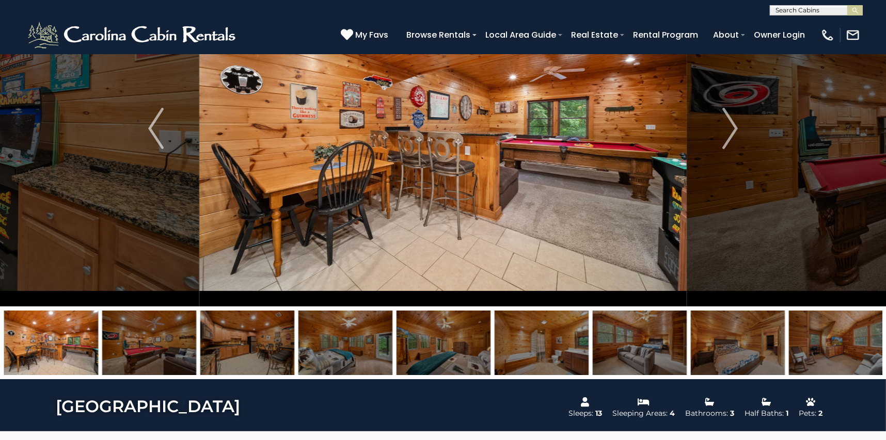
click at [247, 347] on img at bounding box center [247, 343] width 94 height 65
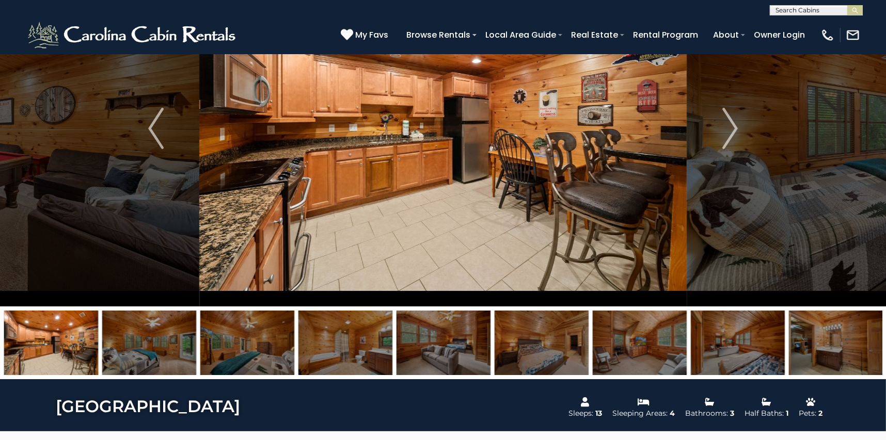
click at [158, 353] on img at bounding box center [149, 343] width 94 height 65
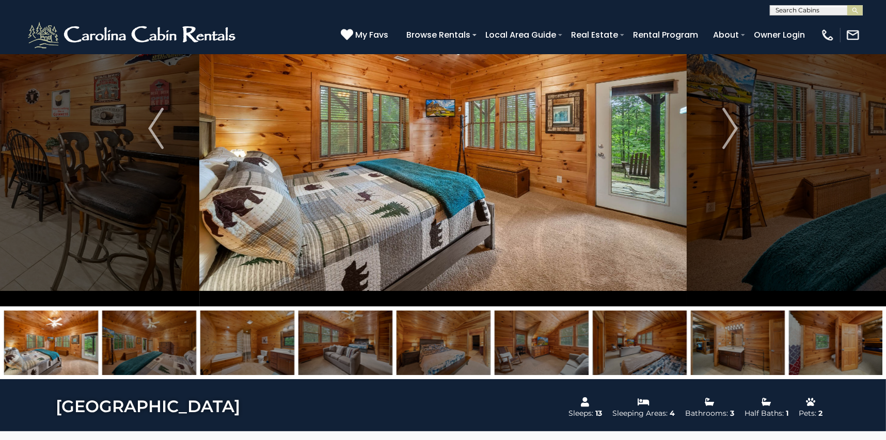
click at [227, 352] on img at bounding box center [247, 343] width 94 height 65
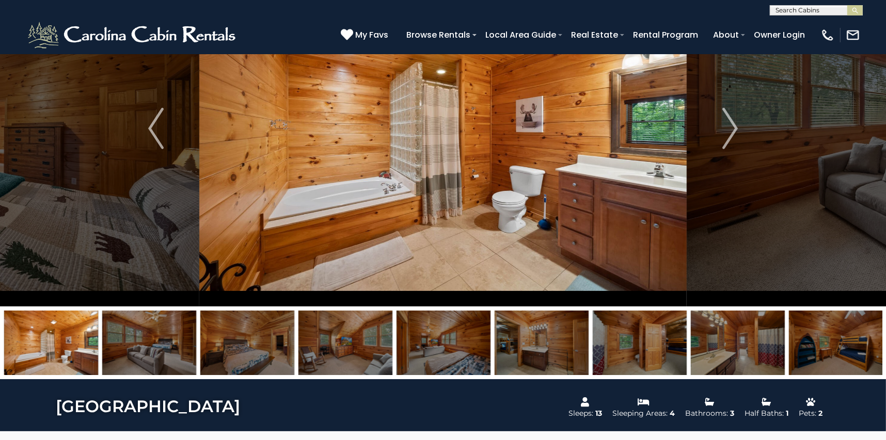
click at [143, 349] on img at bounding box center [149, 343] width 94 height 65
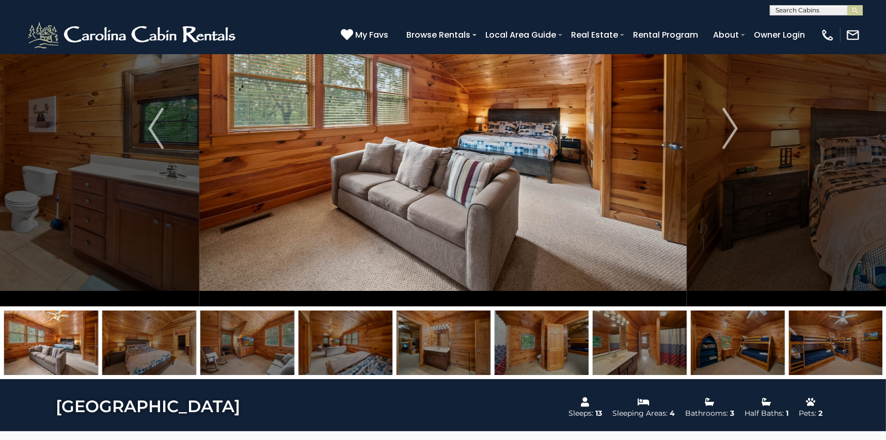
click at [141, 351] on img at bounding box center [149, 343] width 94 height 65
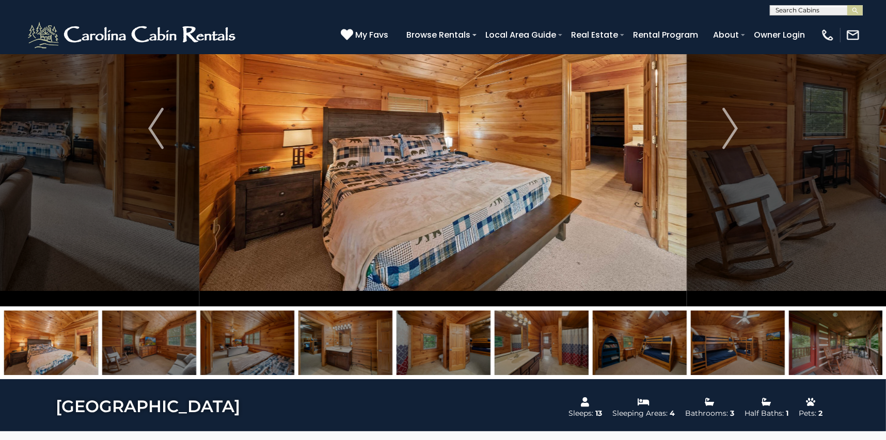
click at [131, 353] on img at bounding box center [149, 343] width 94 height 65
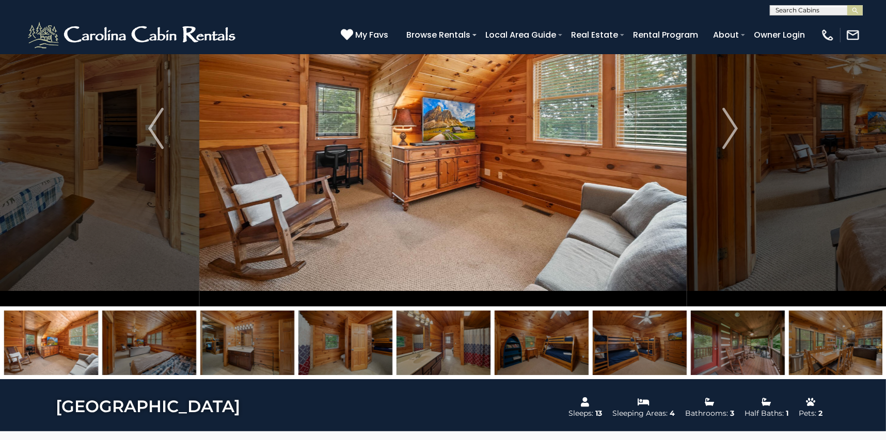
click at [136, 353] on img at bounding box center [149, 343] width 94 height 65
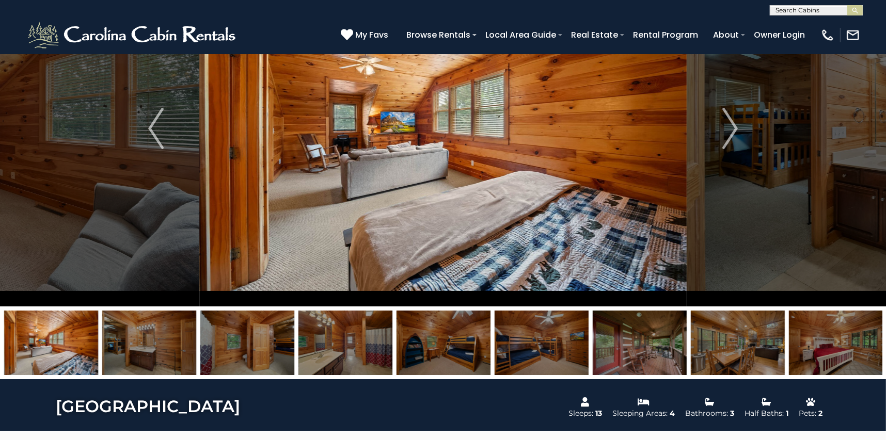
click at [135, 353] on img at bounding box center [149, 343] width 94 height 65
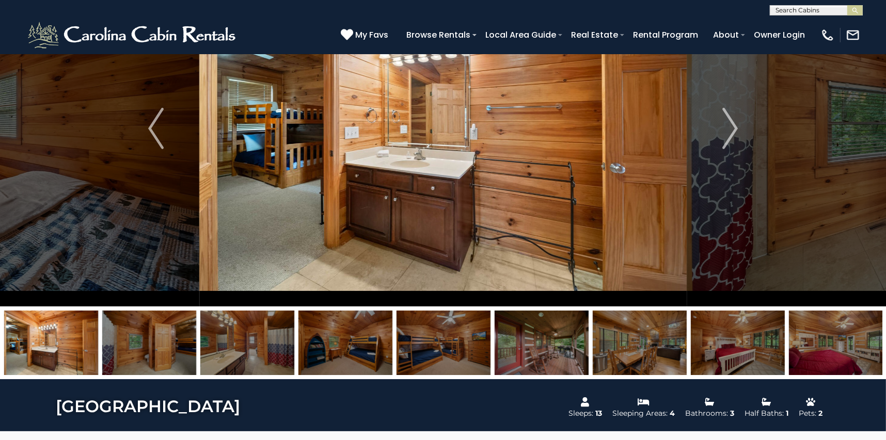
click at [135, 353] on img at bounding box center [149, 343] width 94 height 65
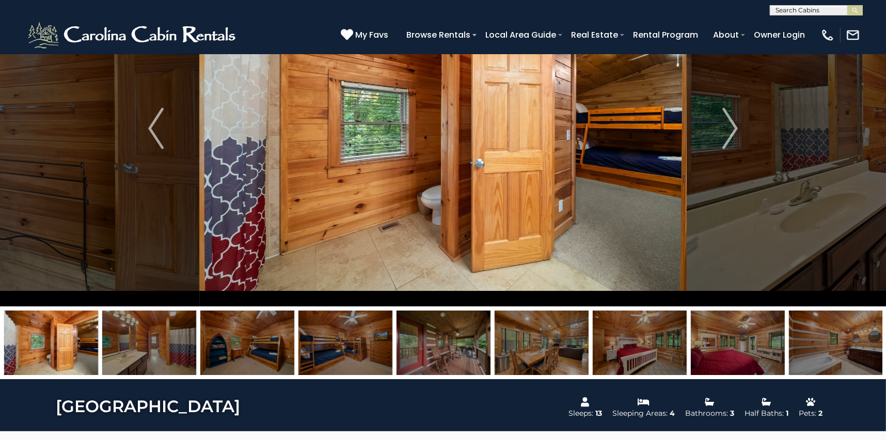
click at [235, 351] on img at bounding box center [247, 343] width 94 height 65
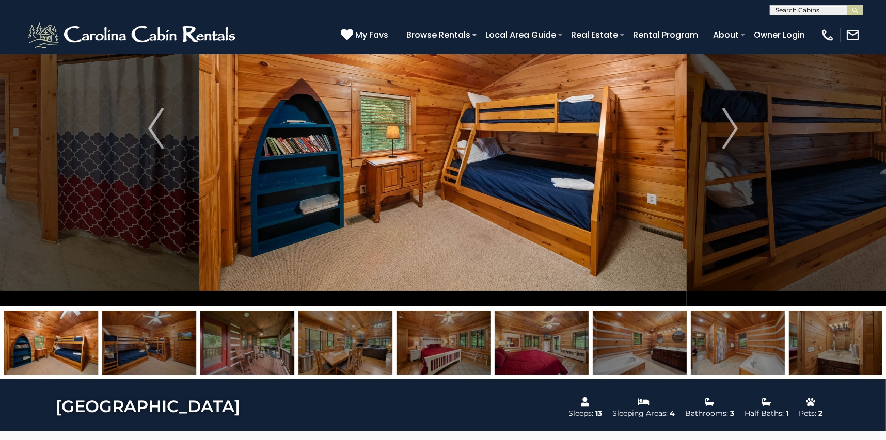
click at [148, 349] on img at bounding box center [149, 343] width 94 height 65
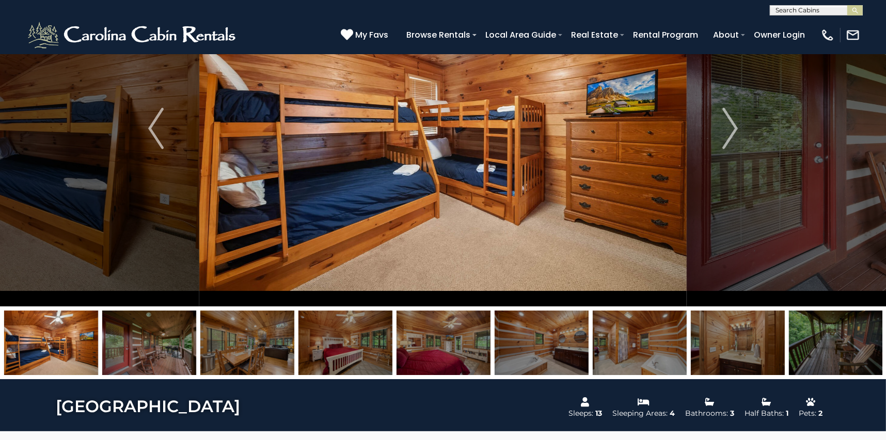
click at [147, 350] on img at bounding box center [149, 343] width 94 height 65
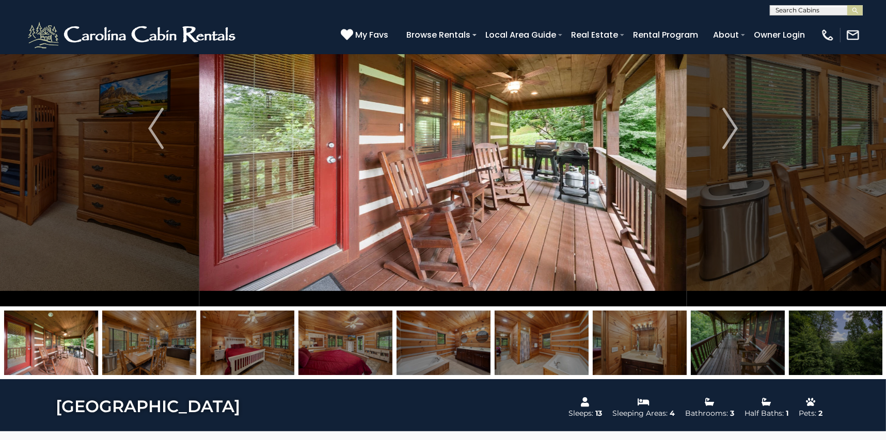
click at [163, 353] on img at bounding box center [149, 343] width 94 height 65
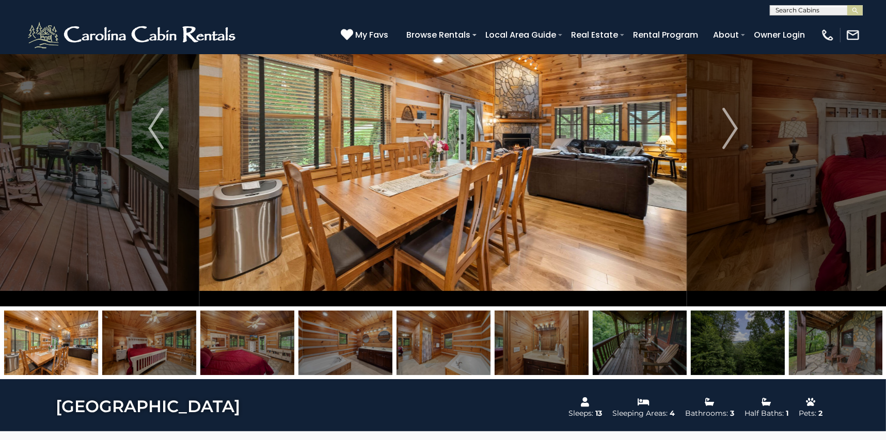
click at [136, 357] on img at bounding box center [149, 343] width 94 height 65
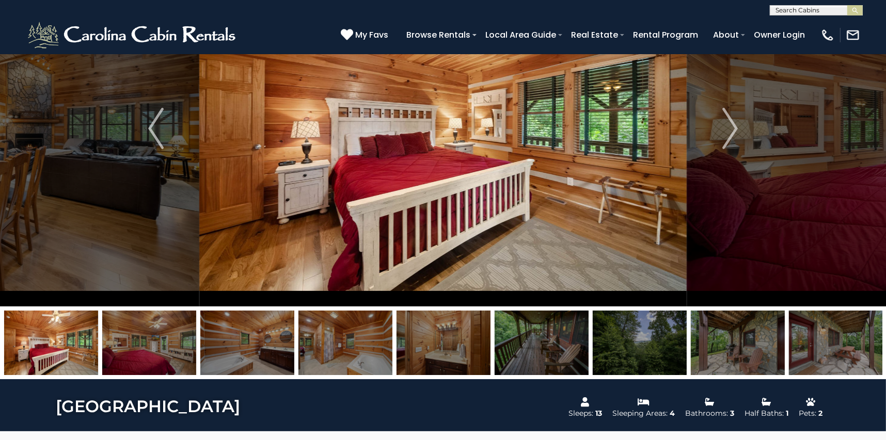
click at [140, 355] on img at bounding box center [149, 343] width 94 height 65
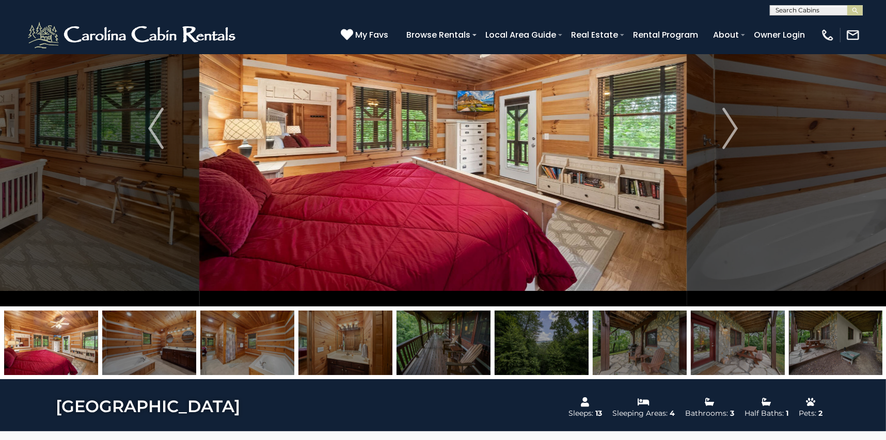
click at [140, 355] on img at bounding box center [149, 343] width 94 height 65
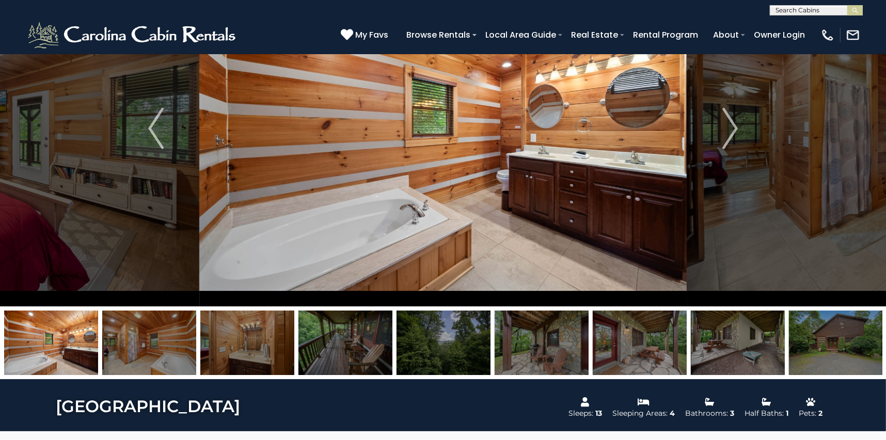
click at [183, 349] on img at bounding box center [149, 343] width 94 height 65
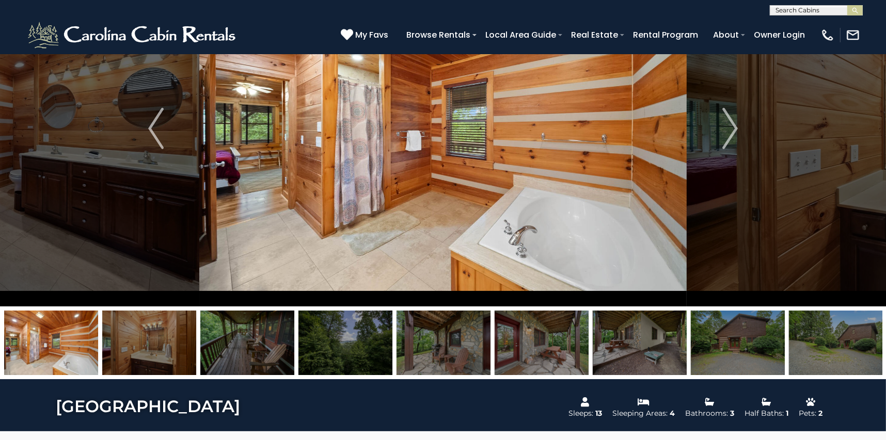
click at [173, 350] on img at bounding box center [149, 343] width 94 height 65
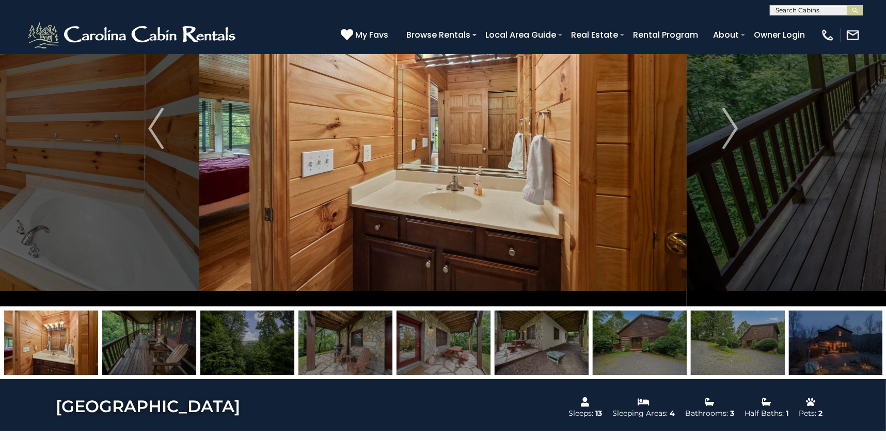
click at [173, 350] on img at bounding box center [149, 343] width 94 height 65
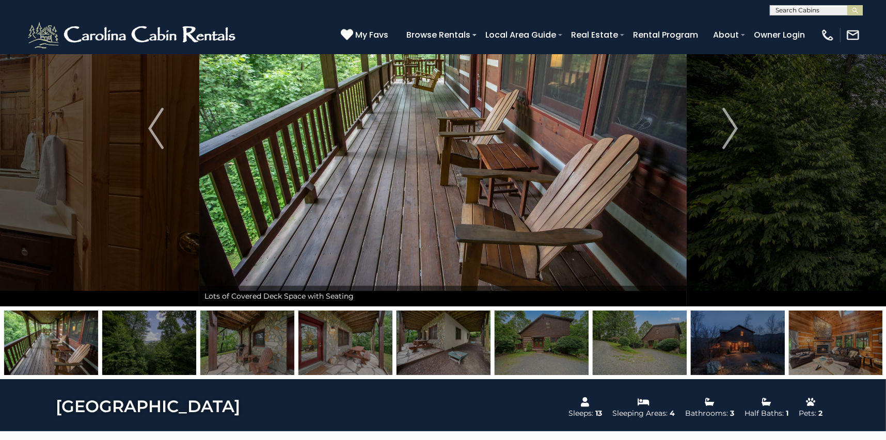
click at [182, 350] on img at bounding box center [149, 343] width 94 height 65
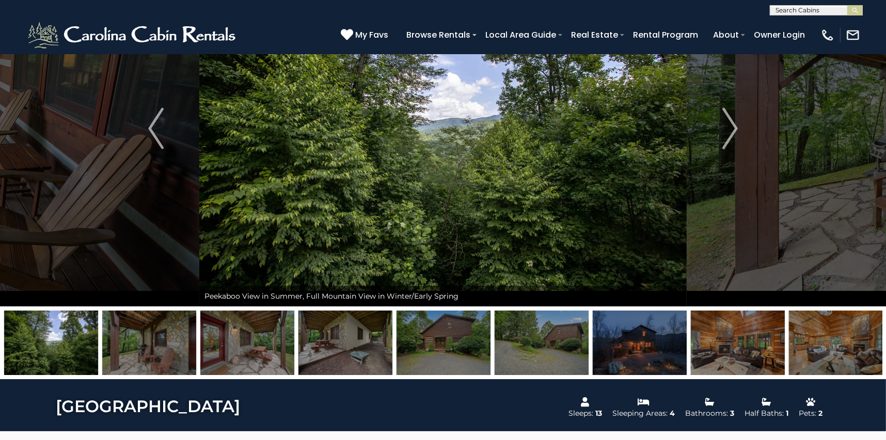
click at [171, 349] on img at bounding box center [149, 343] width 94 height 65
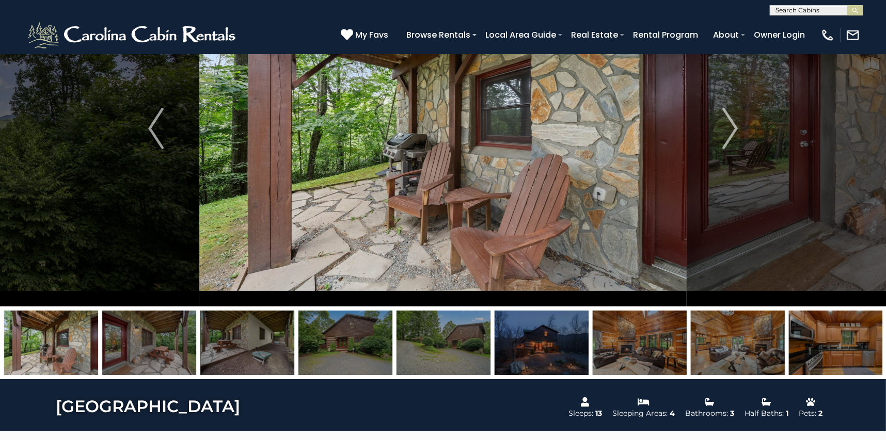
click at [133, 350] on img at bounding box center [149, 343] width 94 height 65
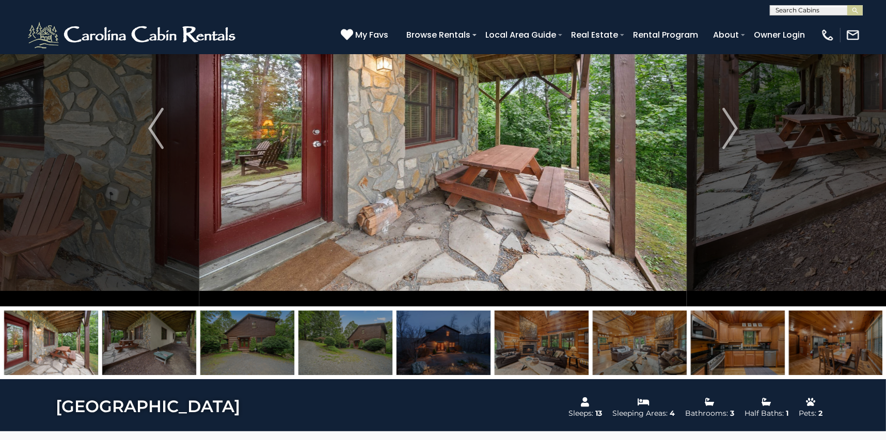
click at [133, 350] on img at bounding box center [149, 343] width 94 height 65
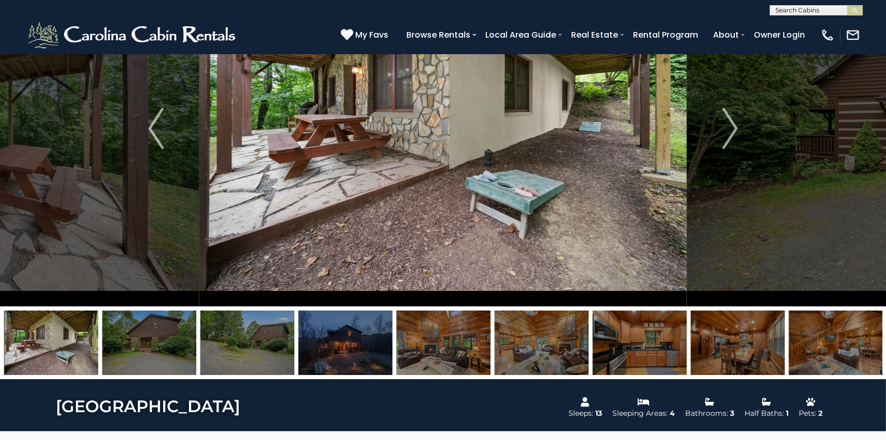
click at [133, 350] on img at bounding box center [149, 343] width 94 height 65
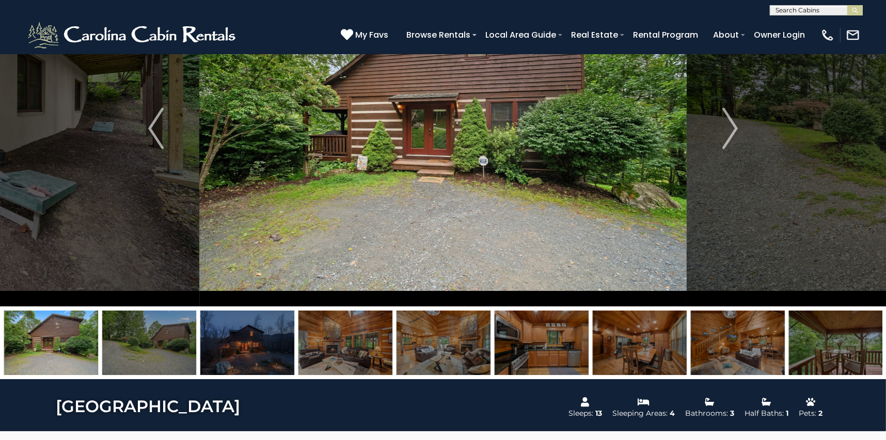
click at [144, 348] on img at bounding box center [149, 343] width 94 height 65
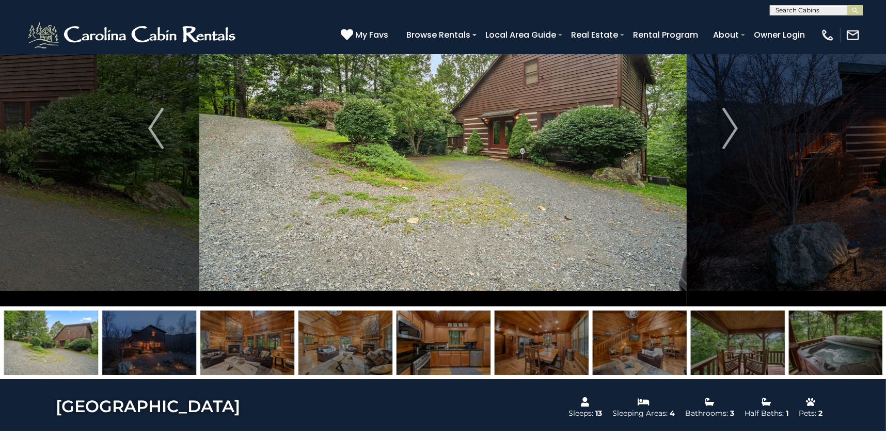
click at [147, 348] on img at bounding box center [149, 343] width 94 height 65
